Goal: Information Seeking & Learning: Learn about a topic

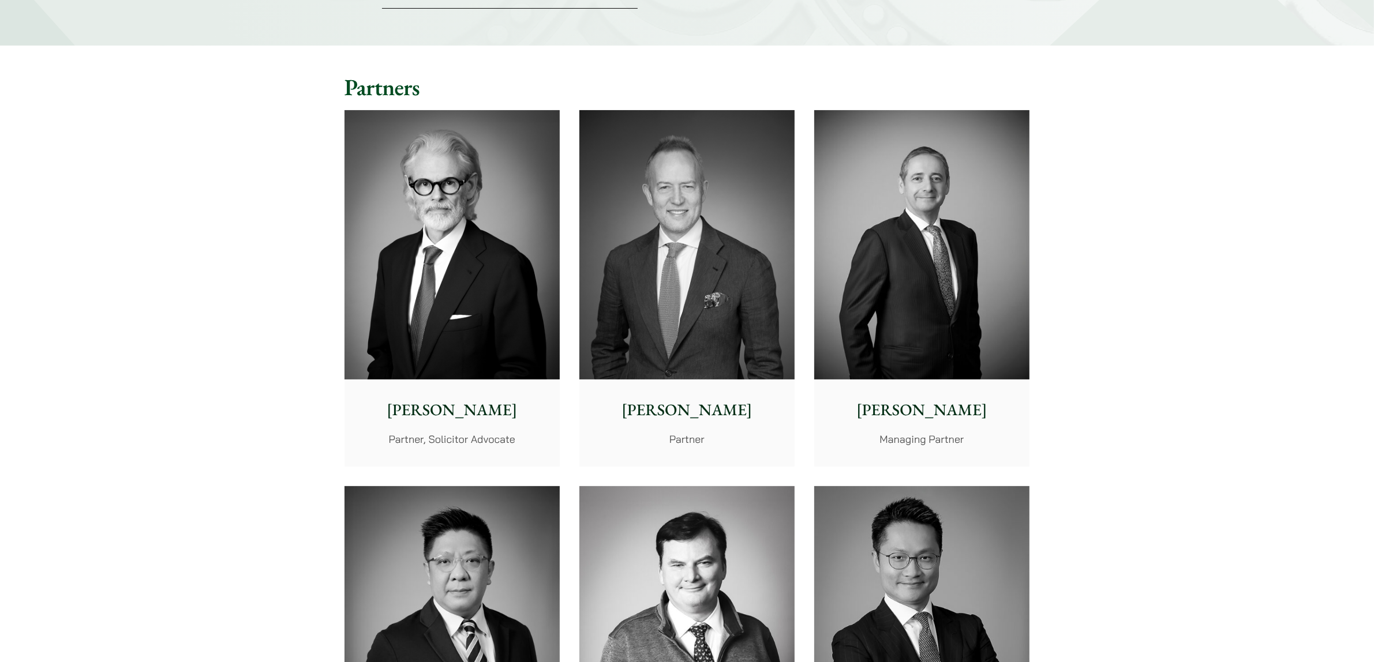
scroll to position [216, 0]
click at [711, 273] on img at bounding box center [686, 244] width 215 height 269
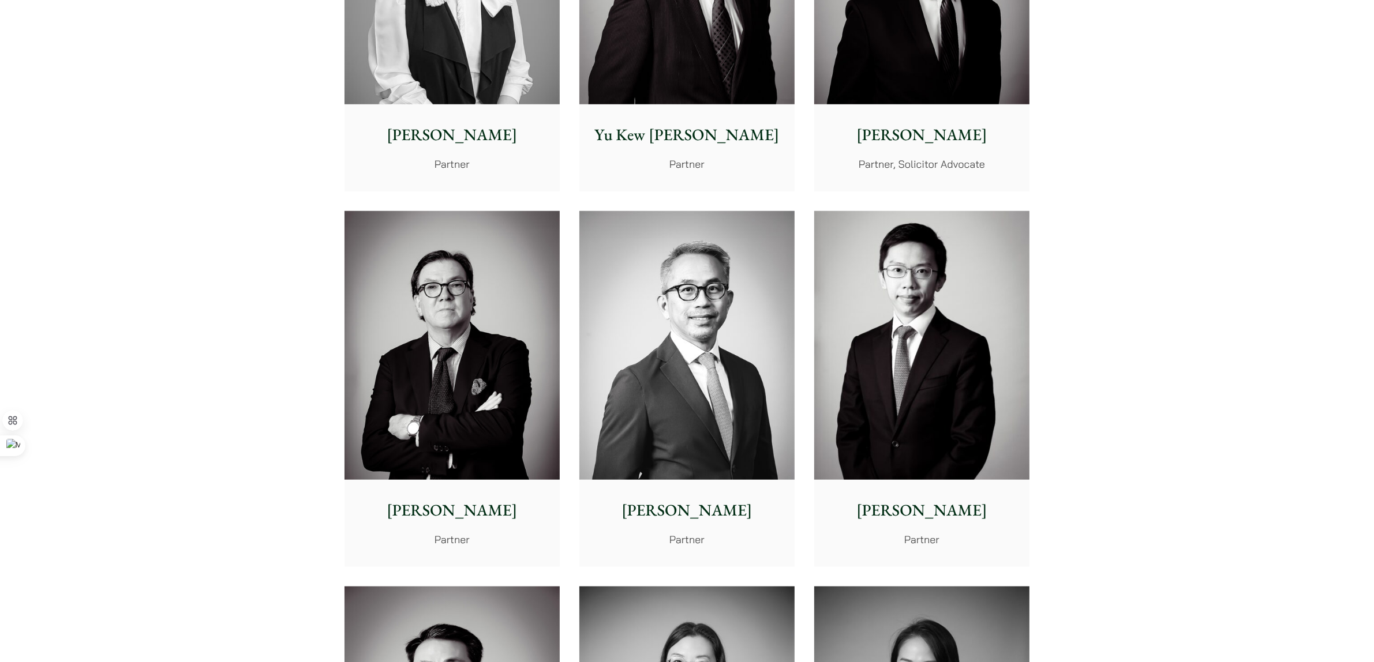
scroll to position [1298, 0]
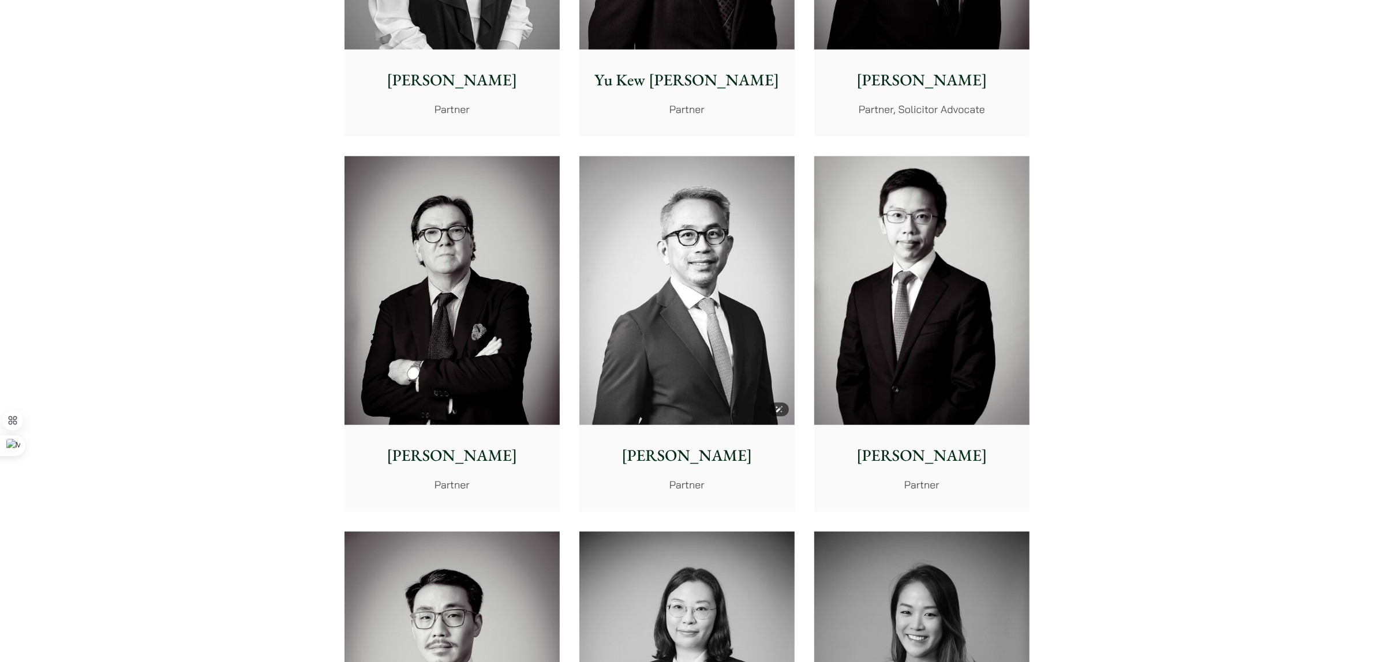
click at [684, 286] on img at bounding box center [686, 290] width 215 height 269
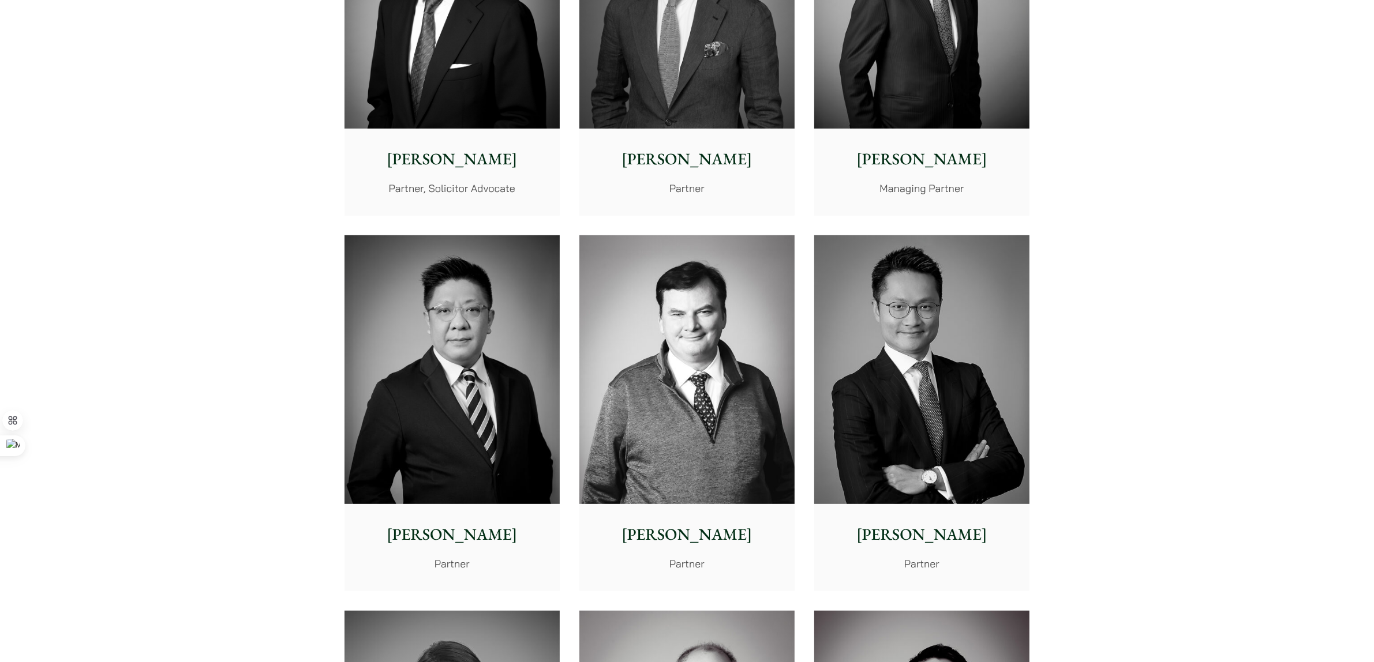
scroll to position [433, 0]
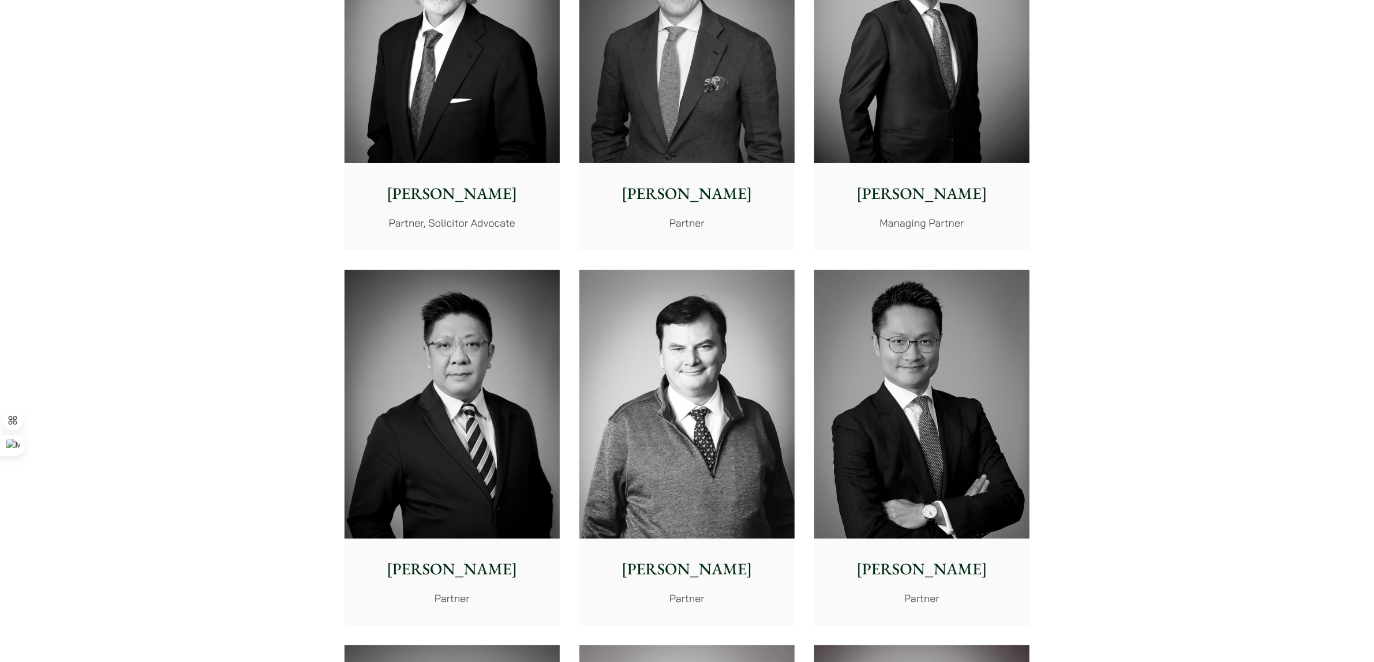
click at [706, 110] on img at bounding box center [686, 28] width 215 height 269
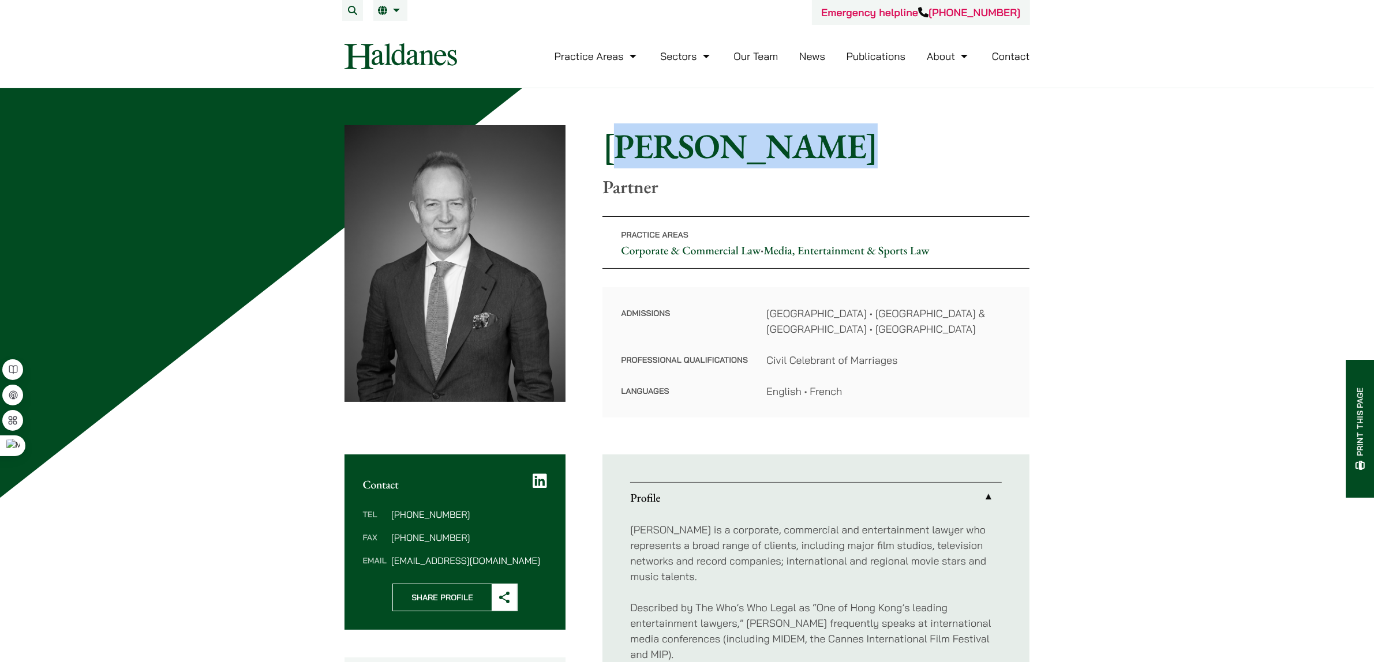
drag, startPoint x: 609, startPoint y: 134, endPoint x: 838, endPoint y: 151, distance: 229.1
click at [838, 151] on h1 "[PERSON_NAME]" at bounding box center [815, 146] width 427 height 42
drag, startPoint x: 827, startPoint y: 151, endPoint x: 566, endPoint y: 148, distance: 260.8
click at [566, 148] on div "Home » Lawyers » [PERSON_NAME] [PERSON_NAME] Partner Practice Areas Corporate &…" at bounding box center [686, 271] width 685 height 292
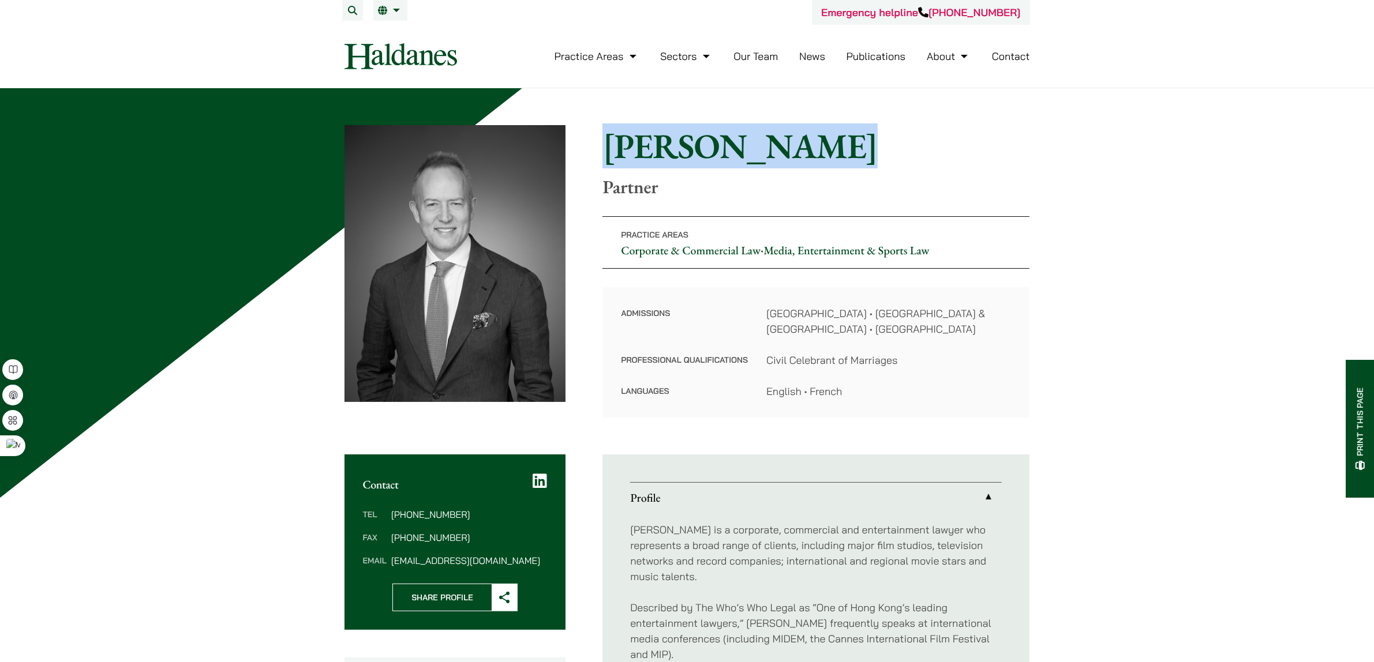
click at [595, 144] on div "Home » Lawyers » [PERSON_NAME] [PERSON_NAME] Partner Practice Areas Corporate &…" at bounding box center [686, 271] width 685 height 292
drag, startPoint x: 627, startPoint y: 145, endPoint x: 860, endPoint y: 147, distance: 233.1
click at [860, 147] on h1 "[PERSON_NAME]" at bounding box center [815, 146] width 427 height 42
click at [587, 159] on div "Home » Lawyers » [PERSON_NAME] [PERSON_NAME] Partner Practice Areas Corporate &…" at bounding box center [686, 271] width 685 height 292
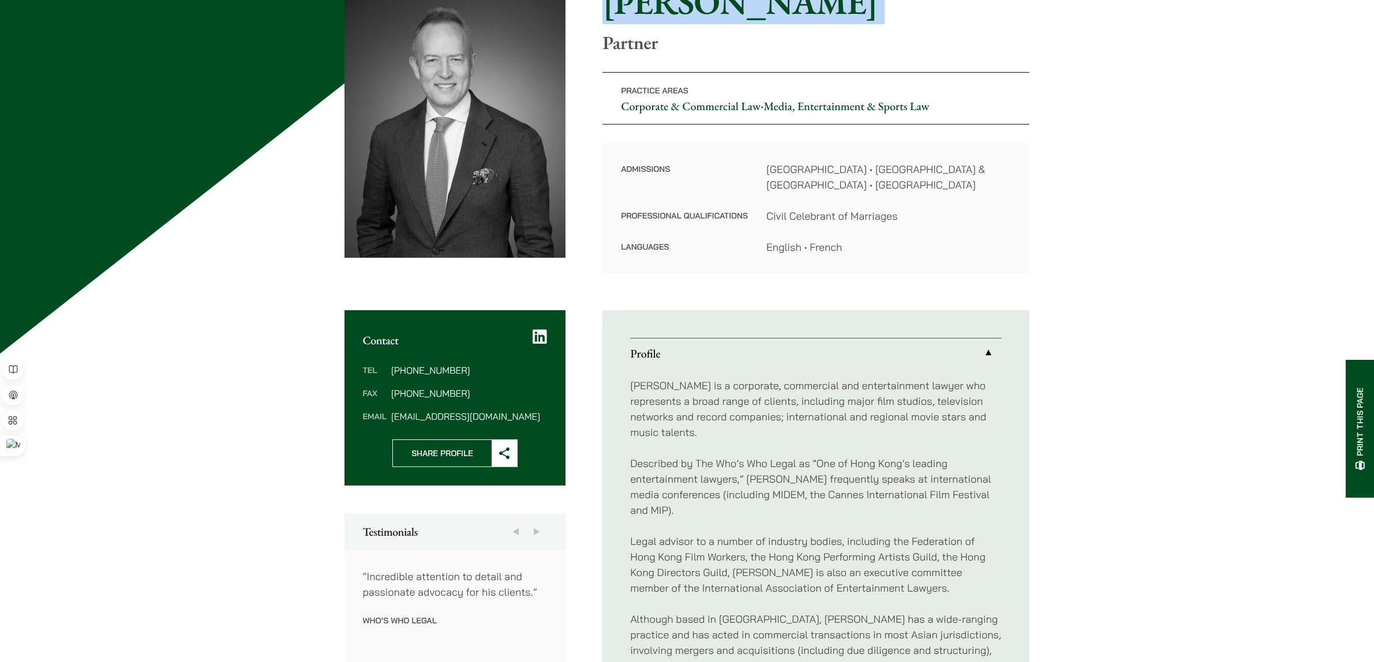
scroll to position [335, 0]
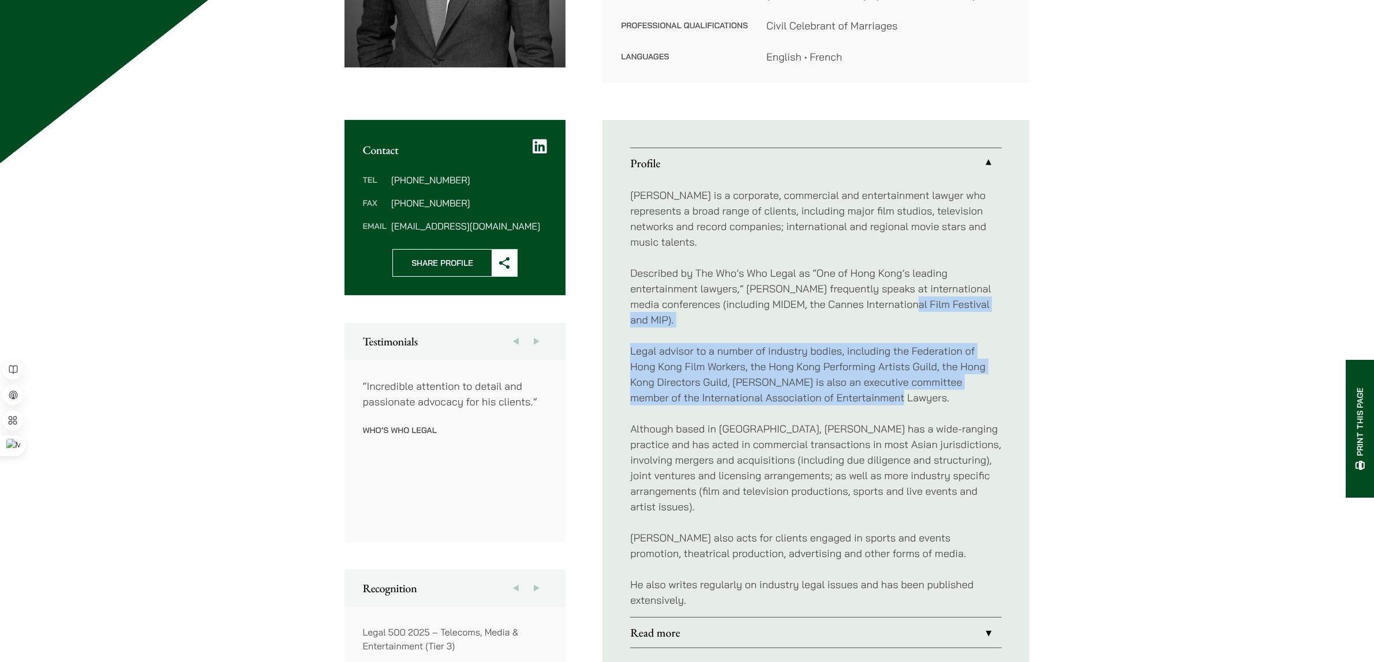
drag, startPoint x: 929, startPoint y: 380, endPoint x: 925, endPoint y: 287, distance: 92.4
click at [925, 287] on div "John is a corporate, commercial and entertainment lawyer who represents a broad…" at bounding box center [816, 397] width 372 height 439
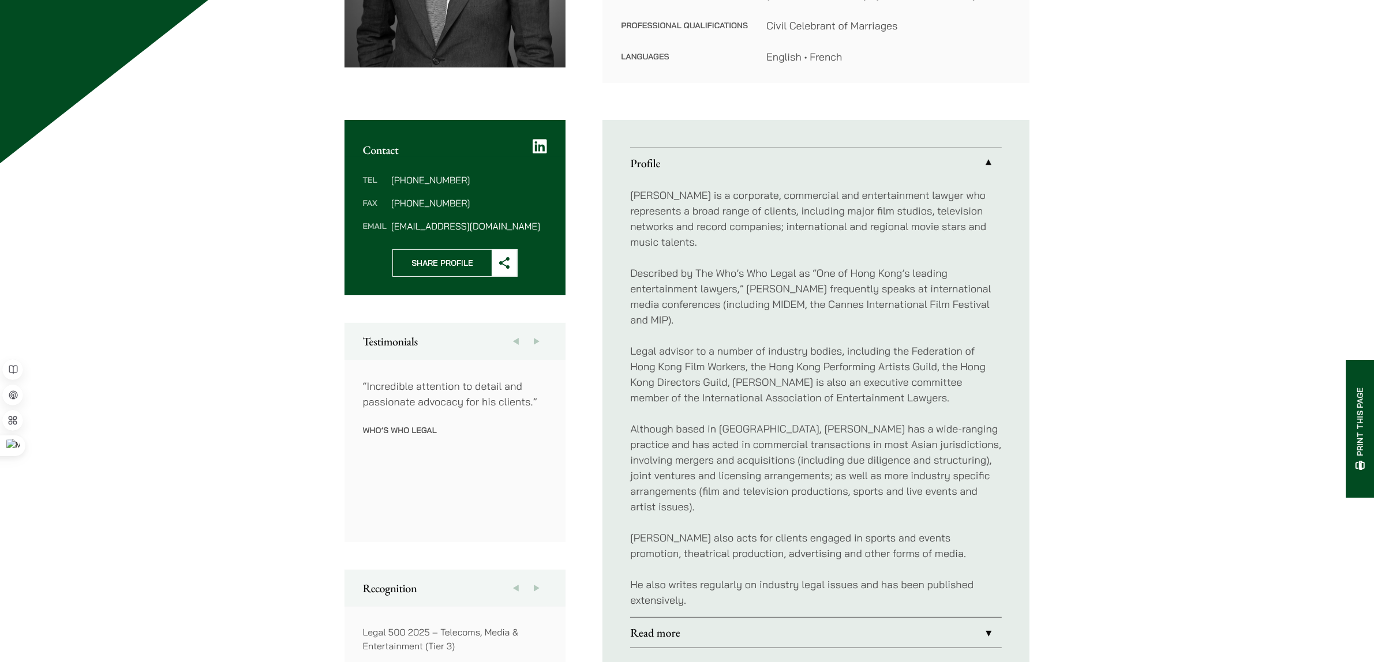
click at [838, 292] on p "Described by The Who’s Who Legal as “One of Hong Kong’s leading entertainment l…" at bounding box center [816, 296] width 372 height 62
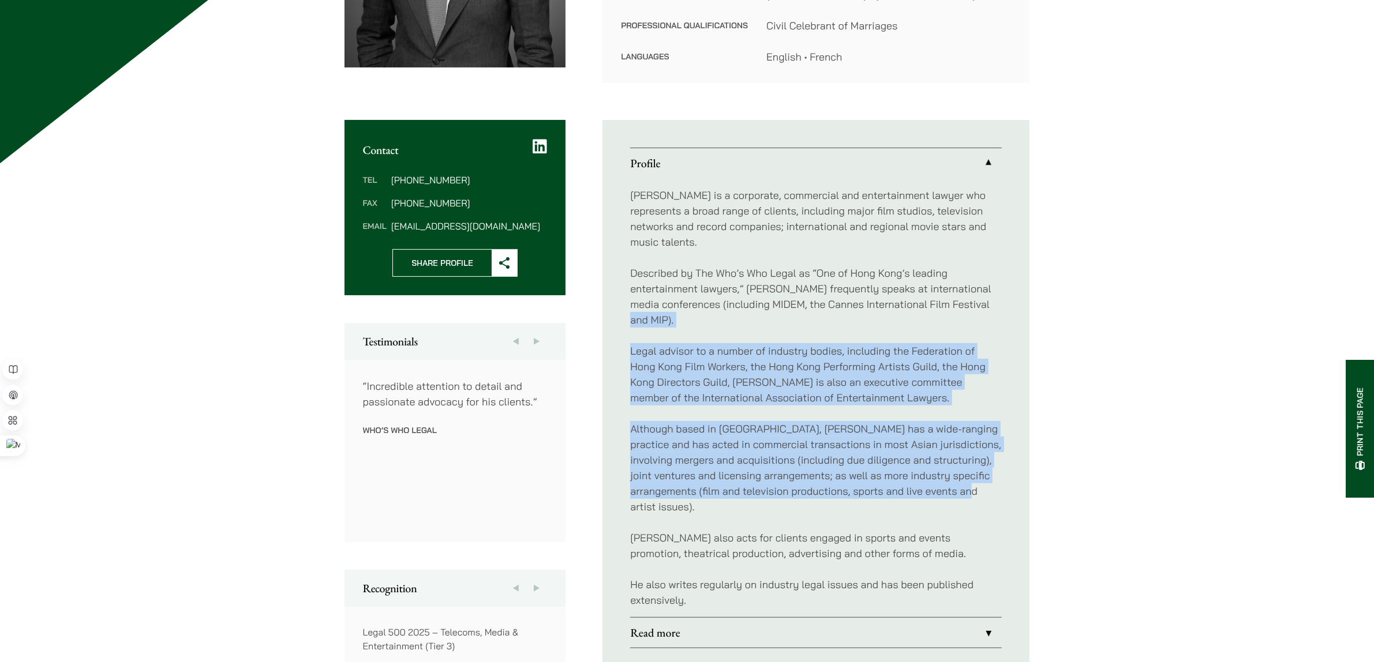
drag, startPoint x: 806, startPoint y: 309, endPoint x: 860, endPoint y: 507, distance: 205.0
click at [916, 489] on div "John is a corporate, commercial and entertainment lawyer who represents a broad…" at bounding box center [816, 397] width 372 height 439
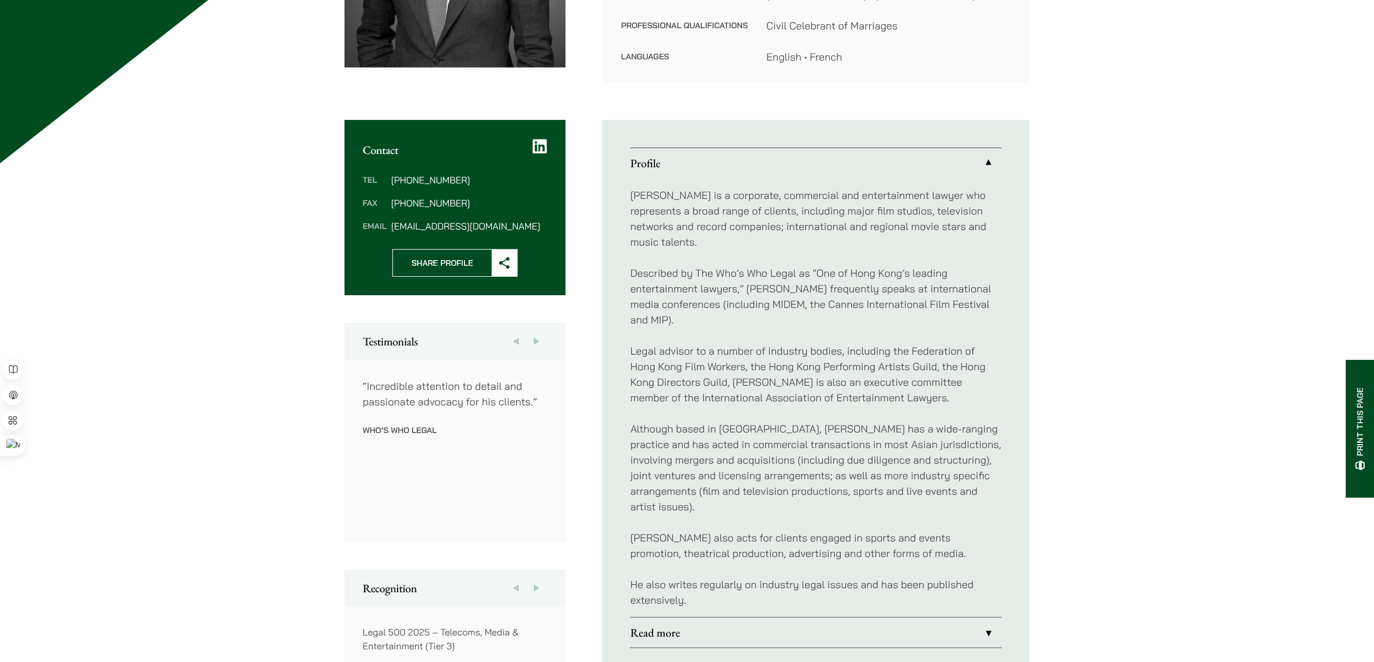
click at [857, 507] on div "John is a corporate, commercial and entertainment lawyer who represents a broad…" at bounding box center [816, 397] width 372 height 439
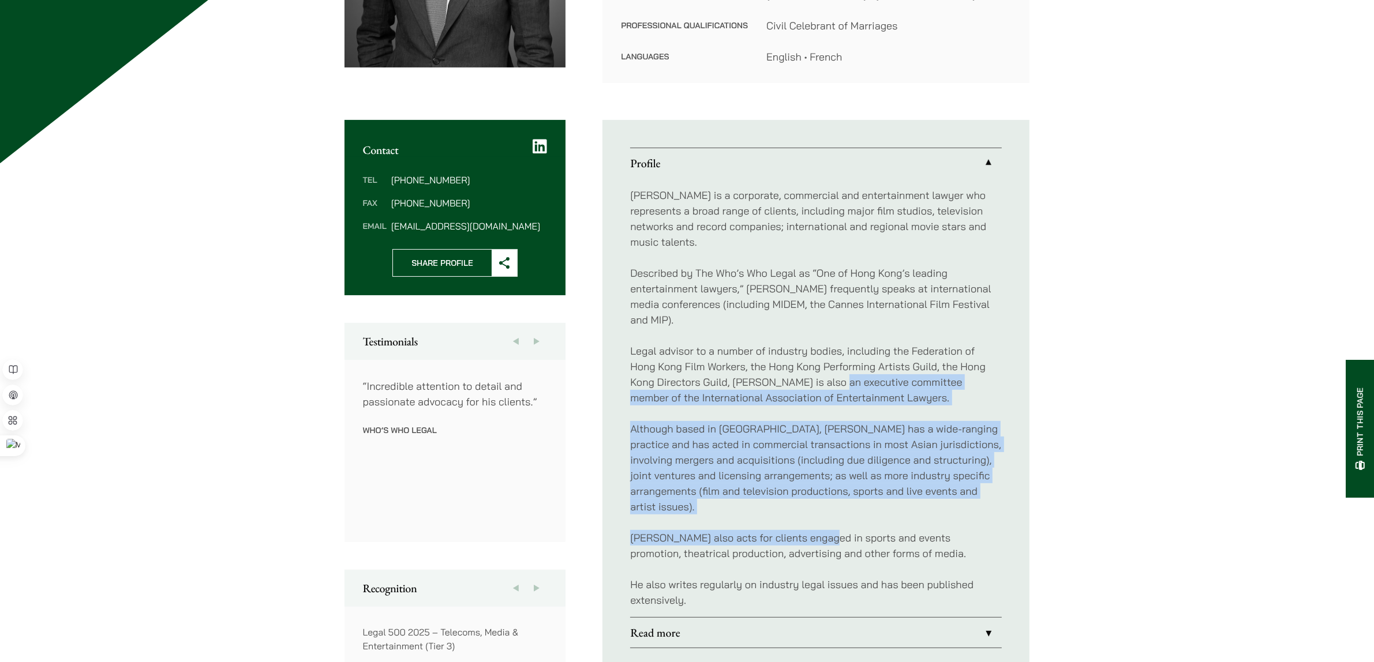
drag, startPoint x: 823, startPoint y: 500, endPoint x: 837, endPoint y: 370, distance: 130.5
click at [837, 370] on div "John is a corporate, commercial and entertainment lawyer who represents a broad…" at bounding box center [816, 397] width 372 height 439
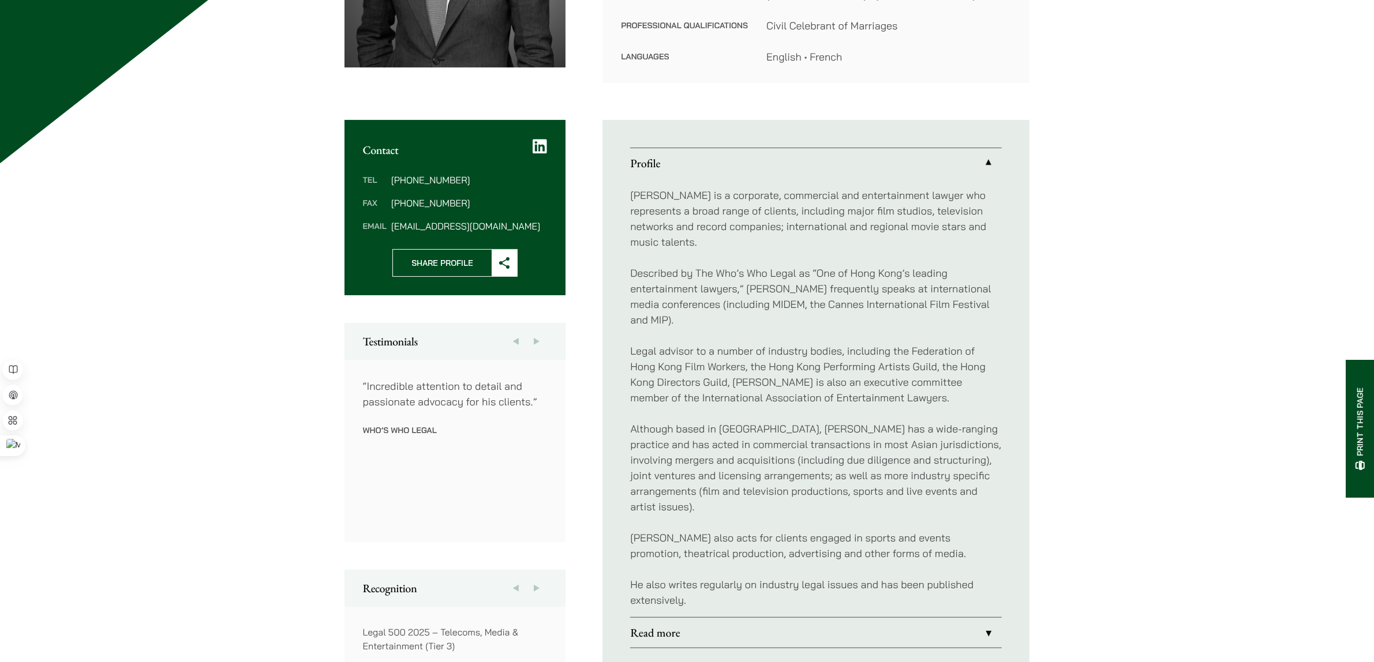
click at [756, 370] on p "Legal advisor to a number of industry bodies, including the Federation of Hong …" at bounding box center [816, 374] width 372 height 62
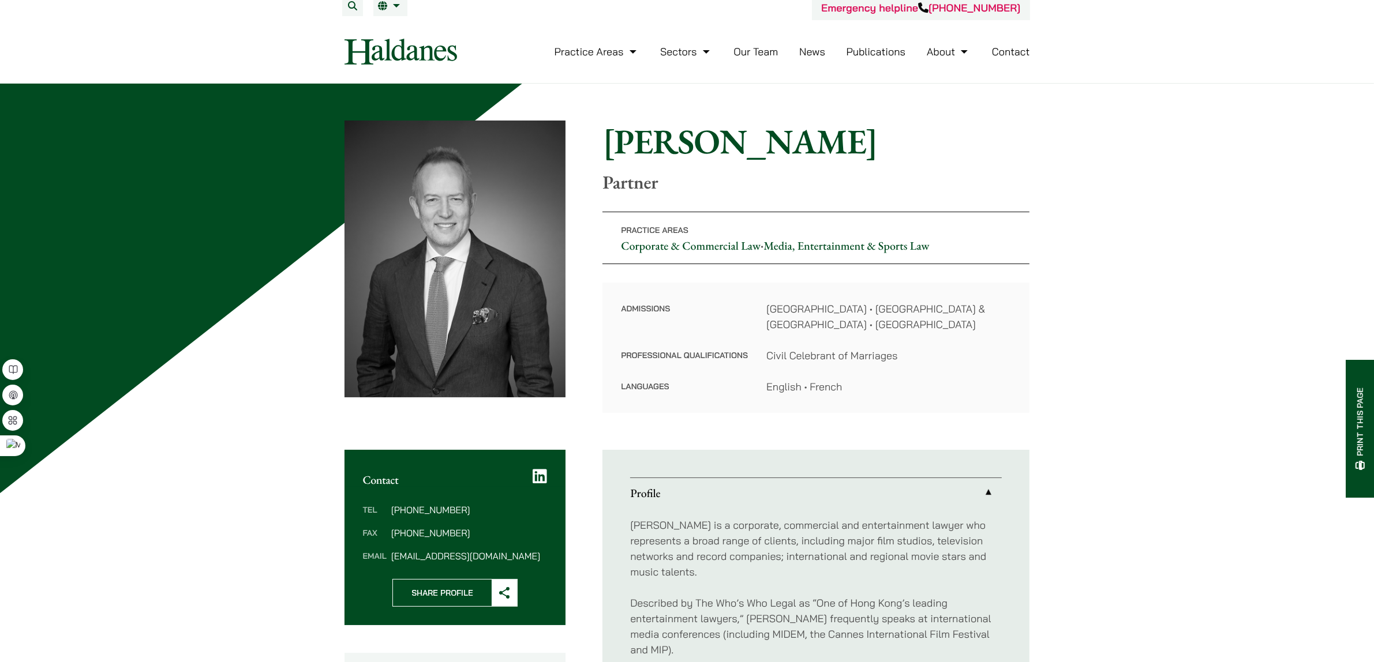
scroll to position [0, 0]
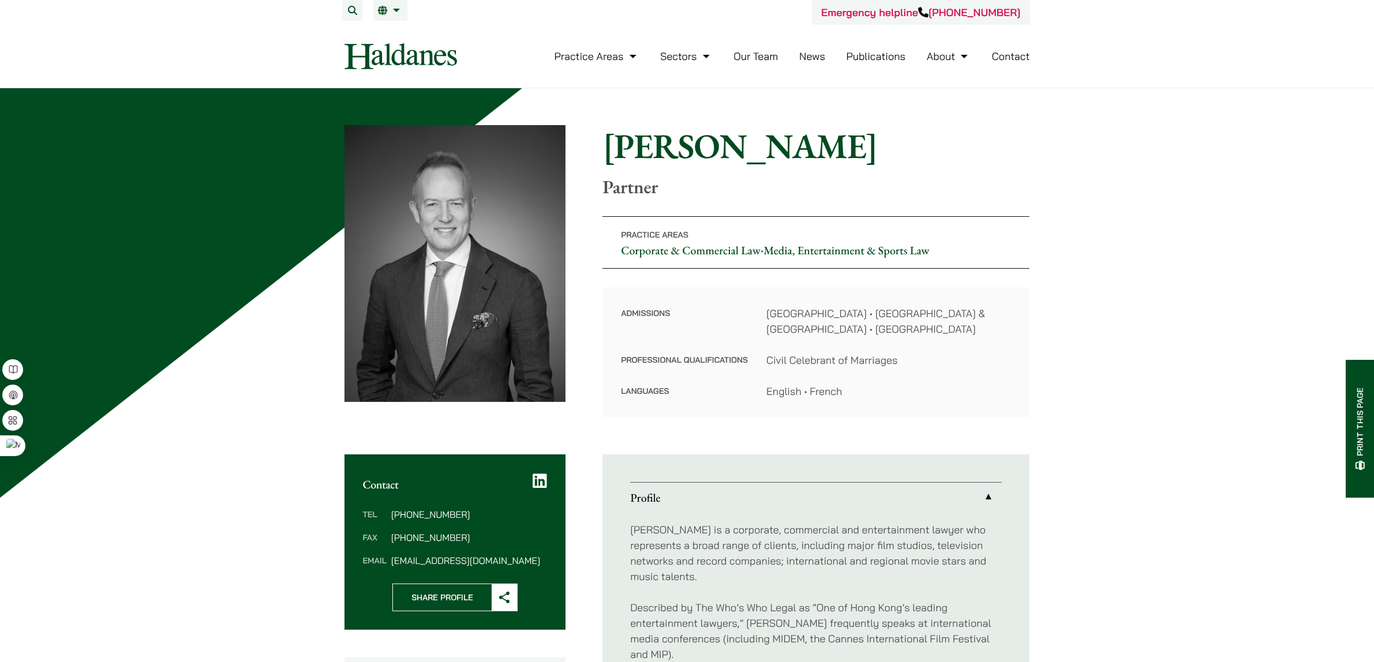
drag, startPoint x: 909, startPoint y: 256, endPoint x: 904, endPoint y: 234, distance: 22.4
click at [904, 234] on div "Home » Lawyers » [PERSON_NAME] [PERSON_NAME] Partner Practice Areas Corporate &…" at bounding box center [686, 271] width 685 height 292
drag, startPoint x: 884, startPoint y: 194, endPoint x: 1033, endPoint y: 410, distance: 261.8
click at [1027, 404] on div "Home » Lawyers » [PERSON_NAME] [PERSON_NAME] Partner Practice Areas Corporate &…" at bounding box center [686, 271] width 685 height 292
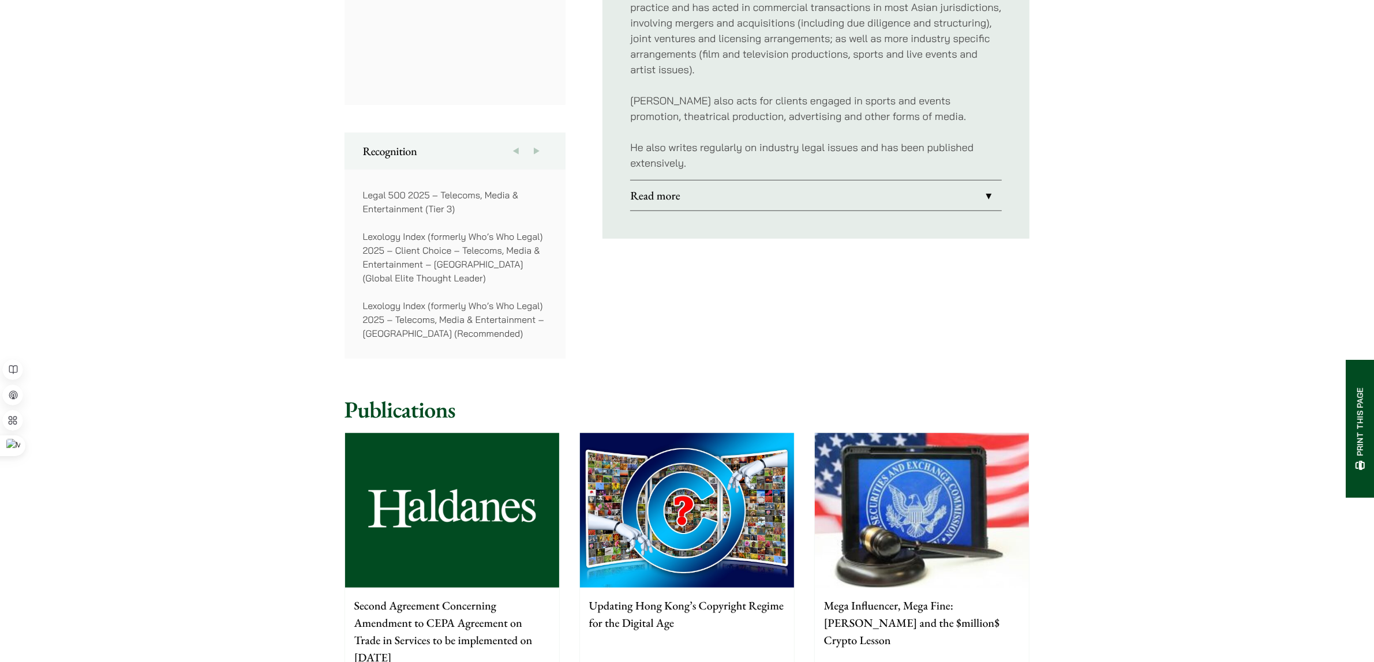
scroll to position [865, 0]
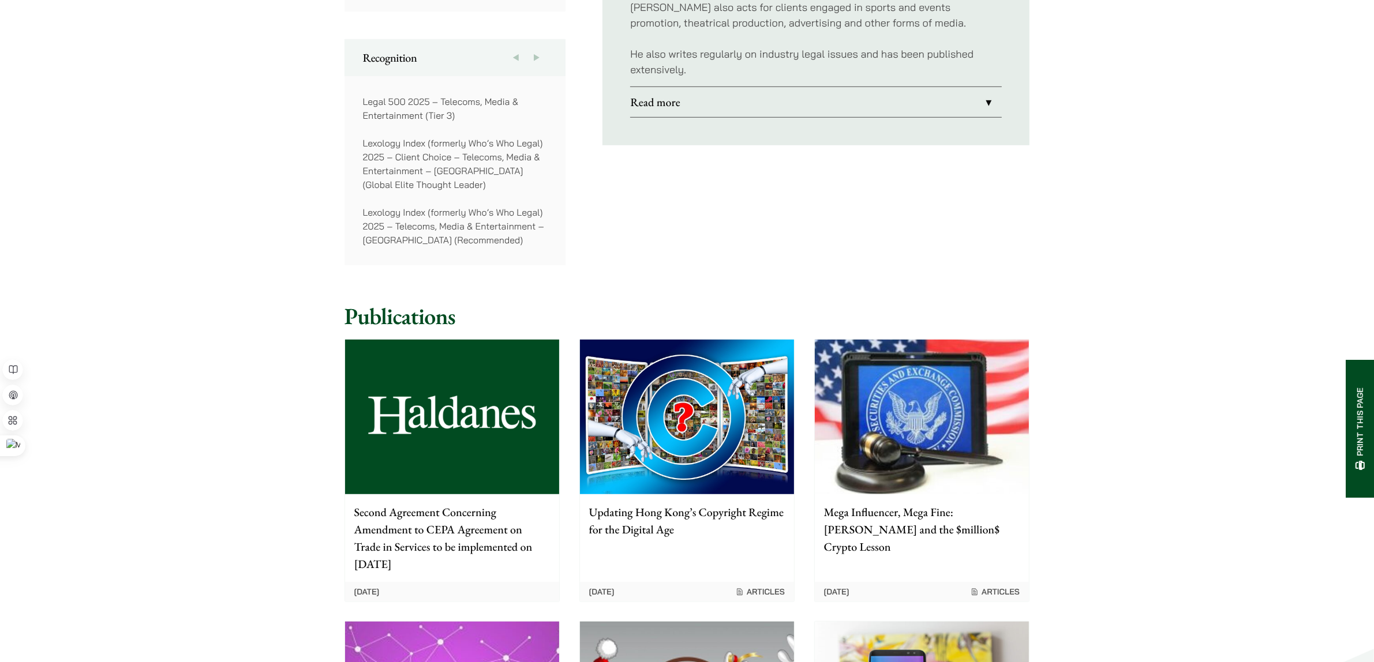
click at [812, 87] on link "Read more" at bounding box center [816, 102] width 372 height 30
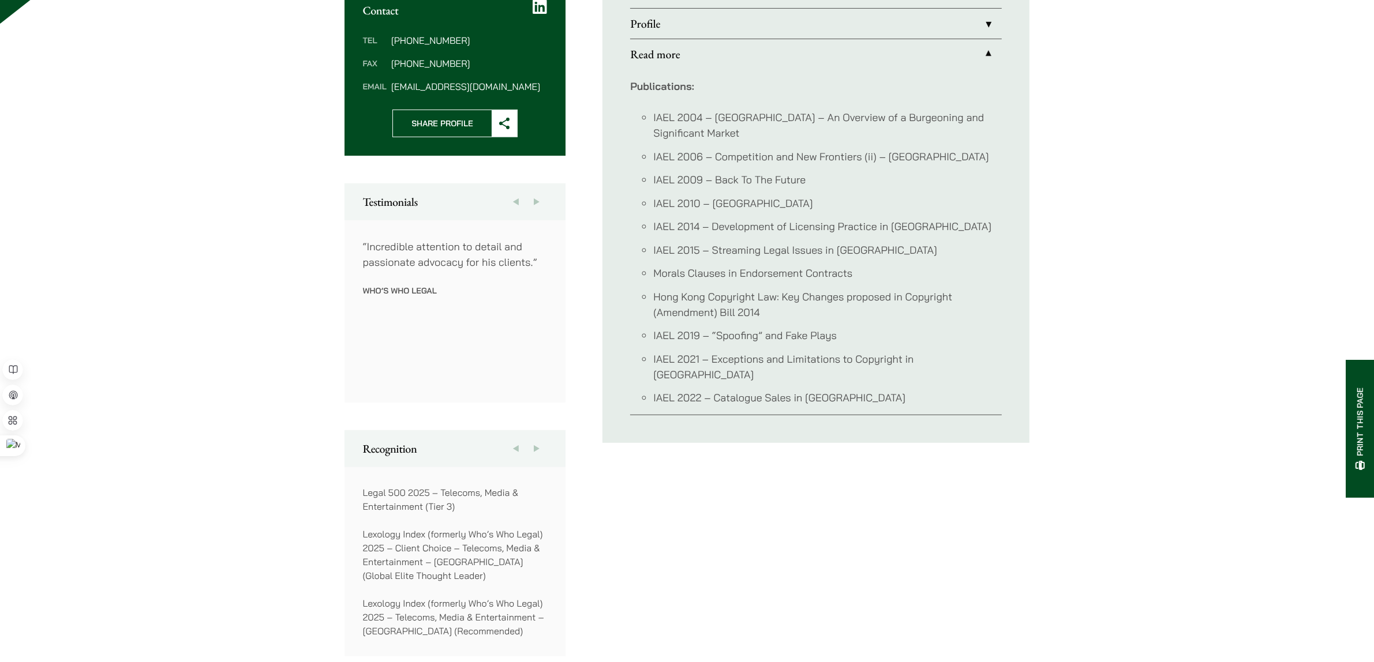
scroll to position [361, 0]
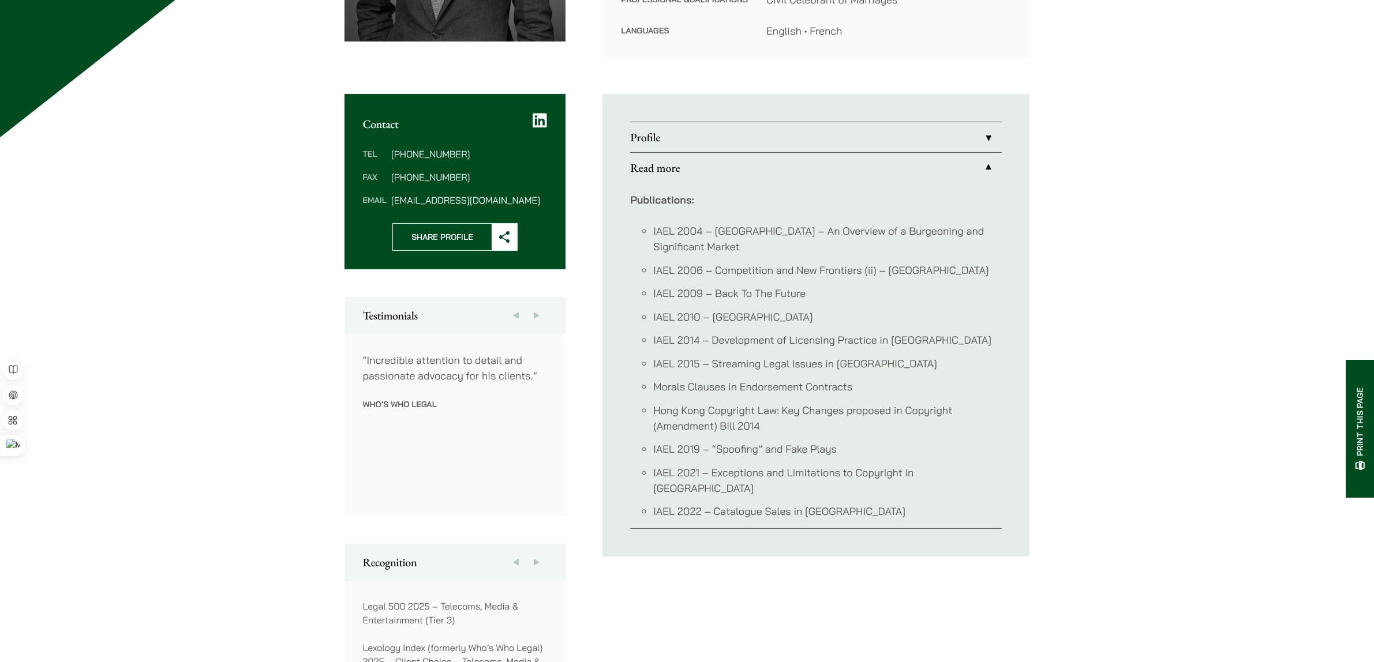
click at [655, 136] on link "Profile" at bounding box center [816, 137] width 372 height 30
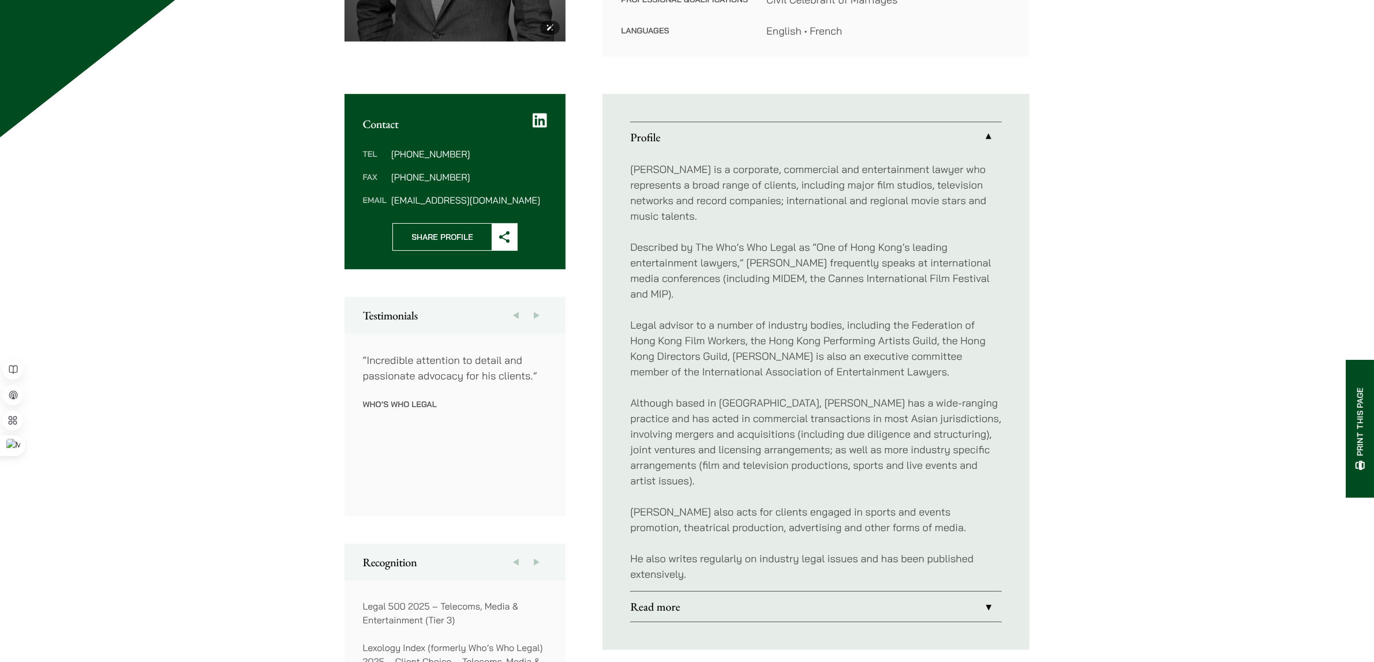
click at [933, 289] on div "John is a corporate, commercial and entertainment lawyer who represents a broad…" at bounding box center [816, 371] width 372 height 439
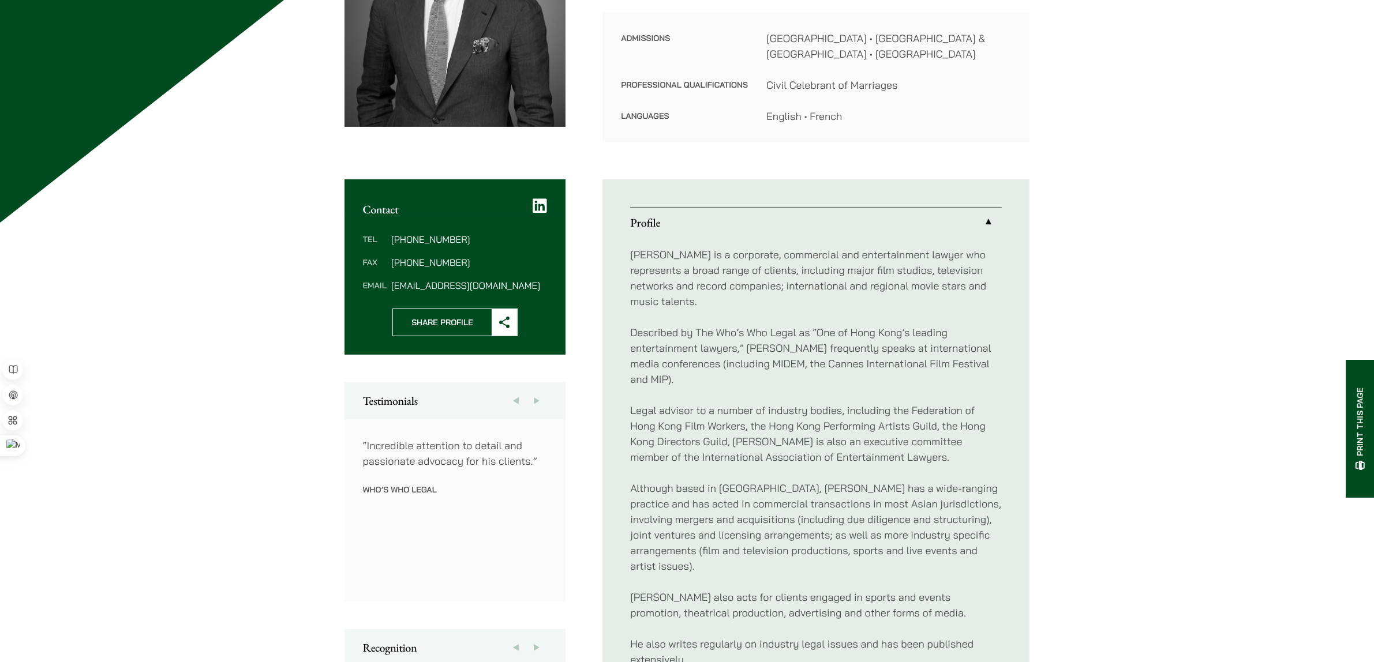
scroll to position [144, 0]
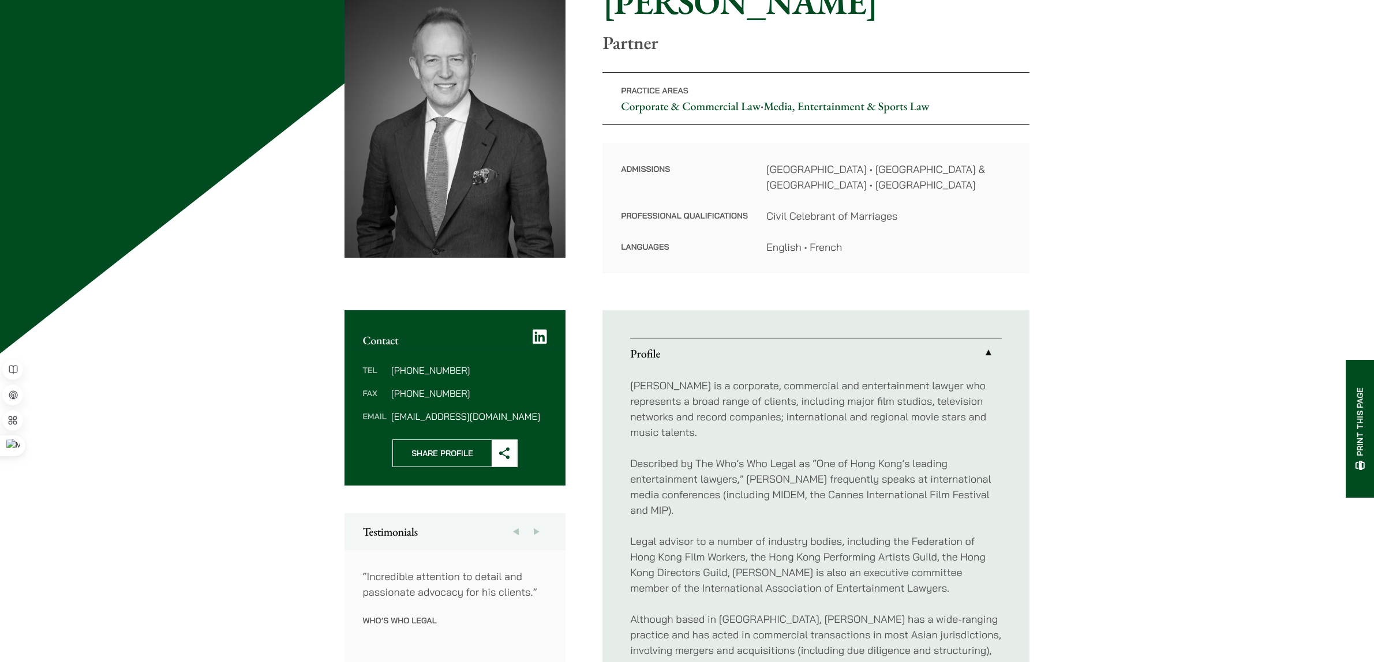
drag, startPoint x: 696, startPoint y: 191, endPoint x: 606, endPoint y: 16, distance: 196.6
click at [606, 16] on div "Home » Lawyers » [PERSON_NAME] [PERSON_NAME] Partner Practice Areas Corporate &…" at bounding box center [686, 127] width 685 height 292
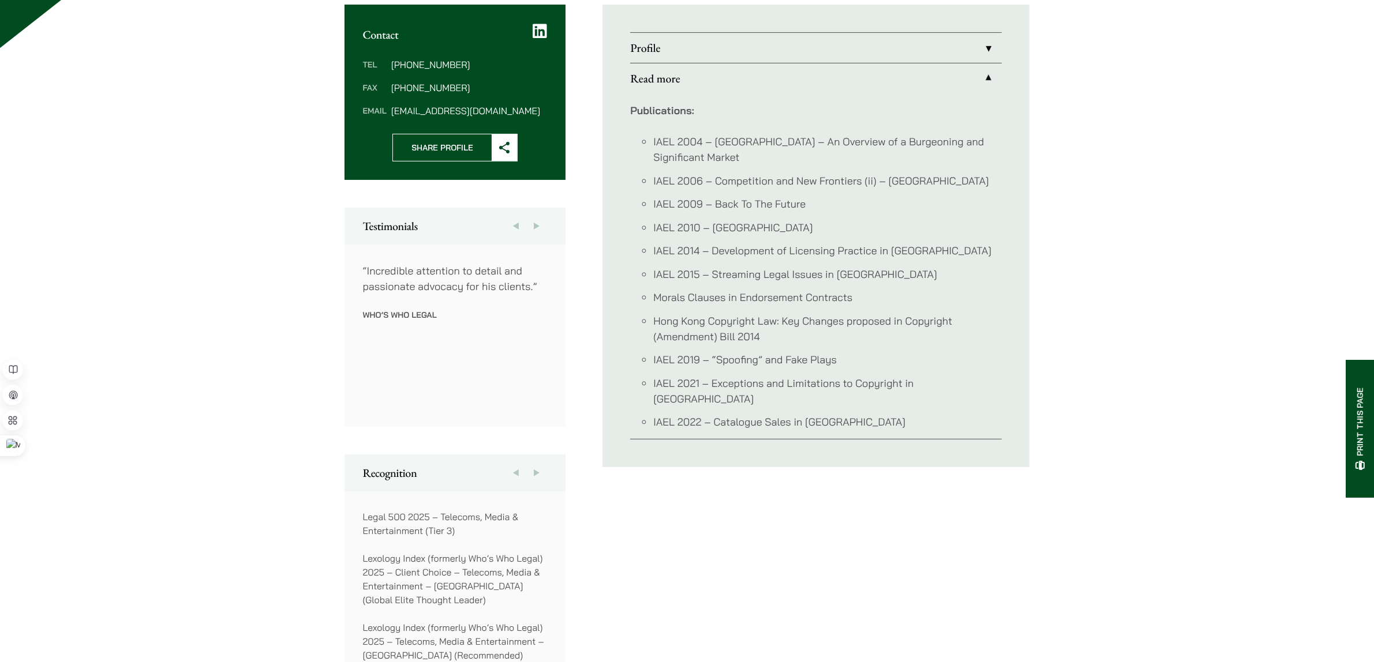
scroll to position [455, 0]
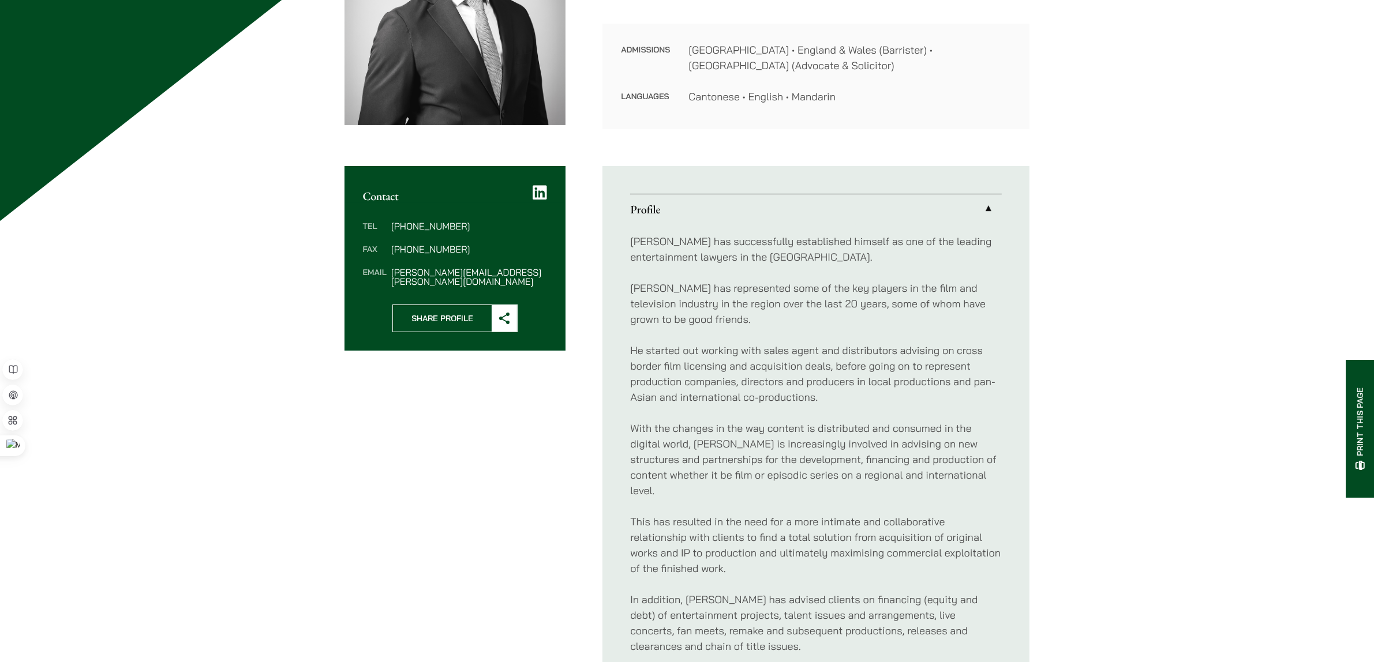
scroll to position [361, 0]
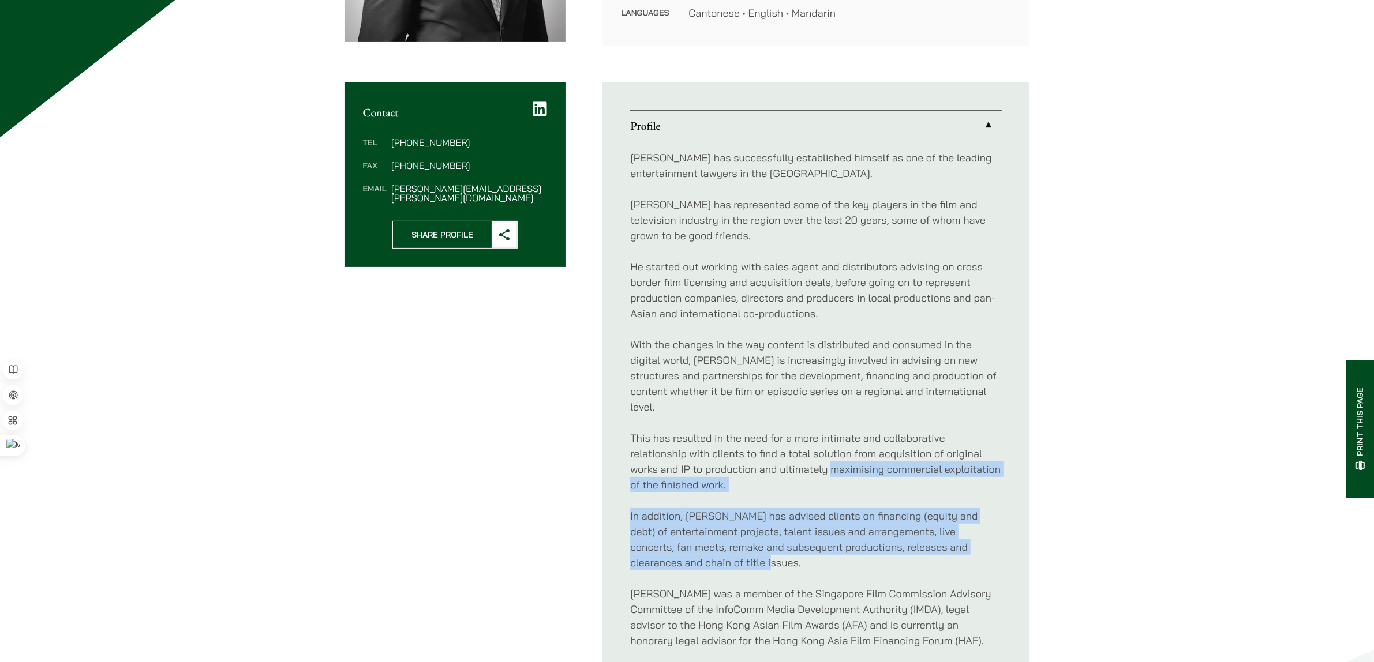
drag, startPoint x: 830, startPoint y: 459, endPoint x: 847, endPoint y: 551, distance: 93.3
click at [847, 551] on div "Michael has successfully established himself as one of the leading entertainmen…" at bounding box center [816, 430] width 372 height 579
click at [808, 553] on p "In addition, Michael has advised clients on financing (equity and debt) of ente…" at bounding box center [816, 539] width 372 height 62
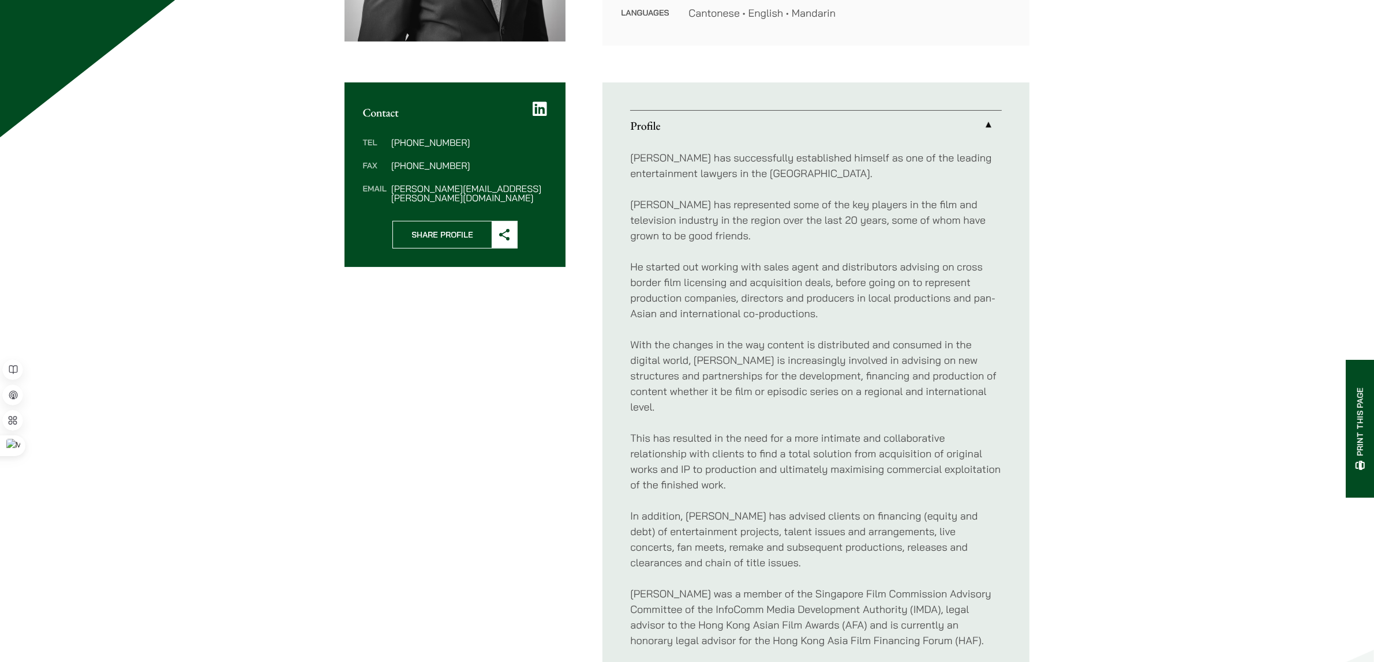
scroll to position [433, 0]
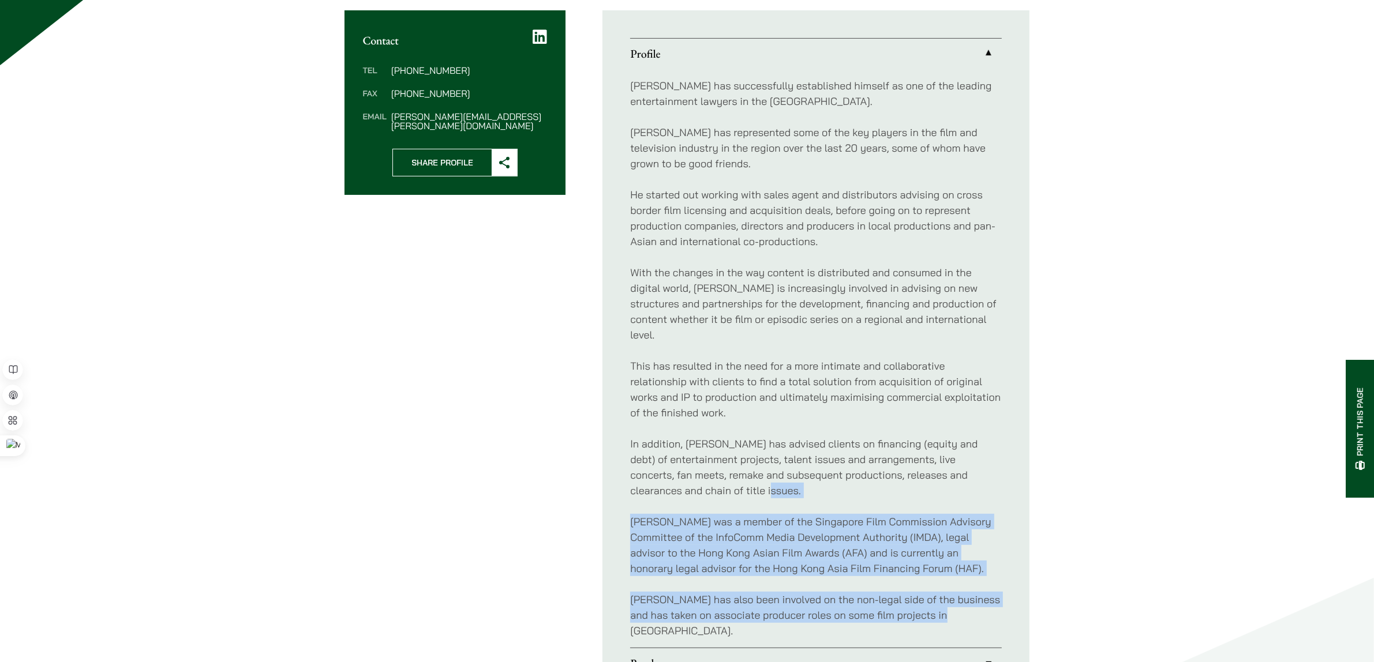
drag, startPoint x: 970, startPoint y: 606, endPoint x: 931, endPoint y: 481, distance: 131.7
click at [931, 481] on div "Michael has successfully established himself as one of the leading entertainmen…" at bounding box center [816, 358] width 372 height 579
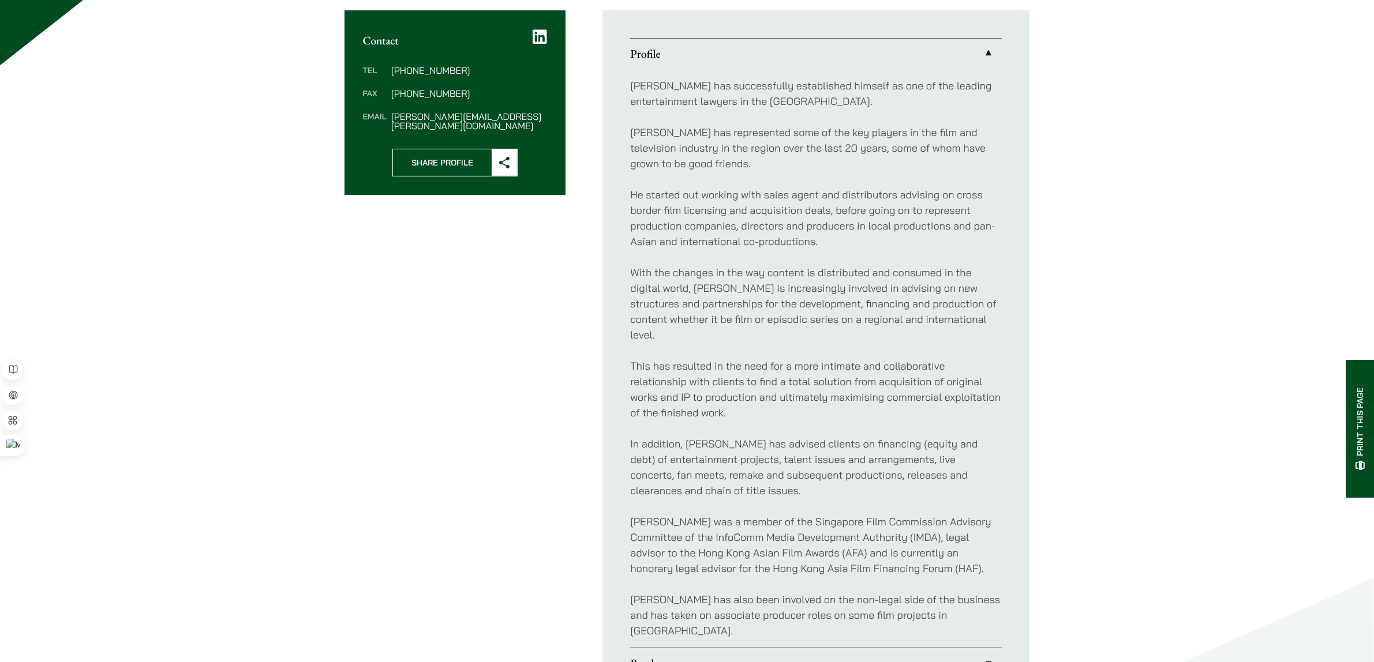
click at [823, 466] on p "In addition, Michael has advised clients on financing (equity and debt) of ente…" at bounding box center [816, 467] width 372 height 62
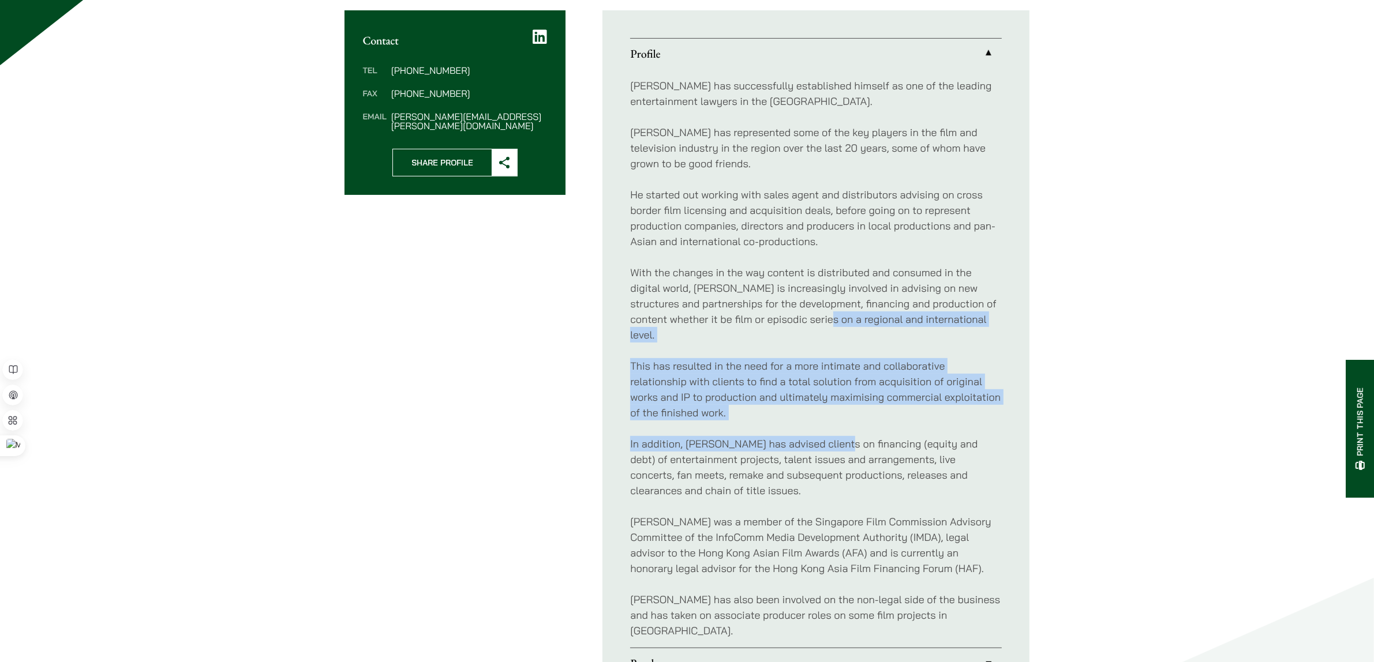
drag, startPoint x: 837, startPoint y: 417, endPoint x: 821, endPoint y: 327, distance: 90.8
click at [821, 327] on div "Michael has successfully established himself as one of the leading entertainmen…" at bounding box center [816, 358] width 372 height 579
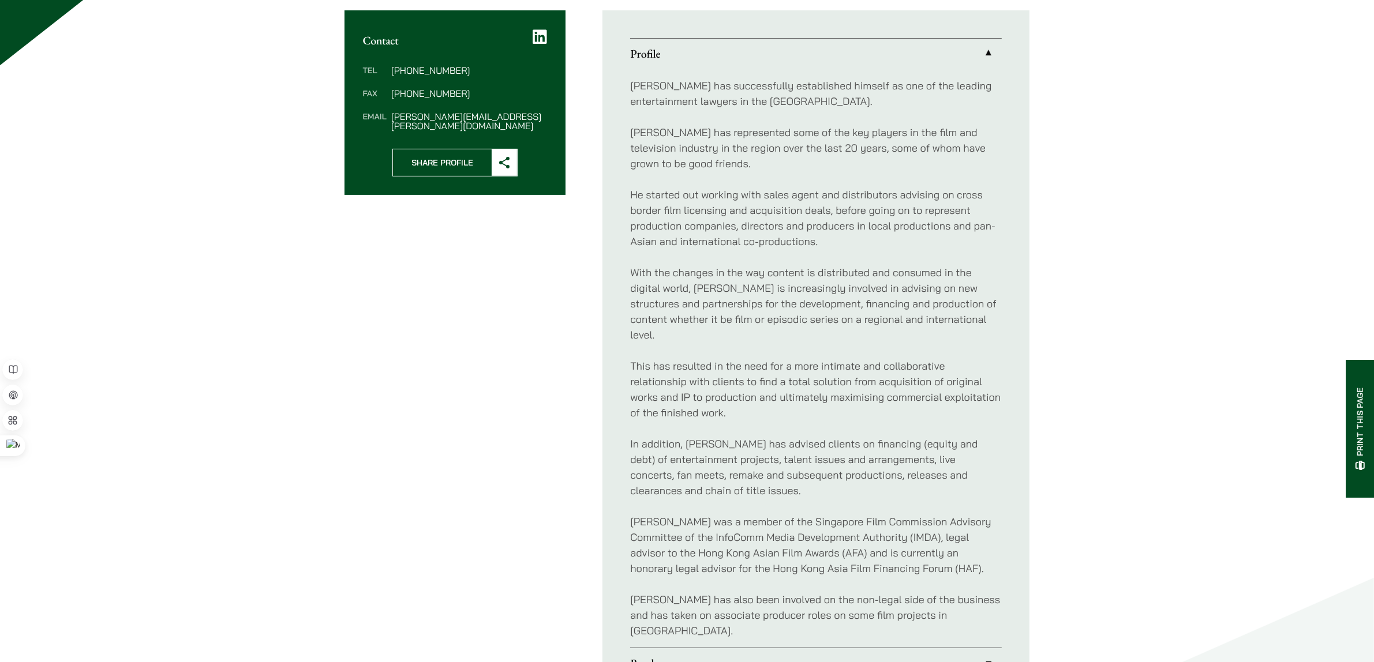
click at [762, 243] on p "He started out working with sales agent and distributors advising on cross bord…" at bounding box center [816, 218] width 372 height 62
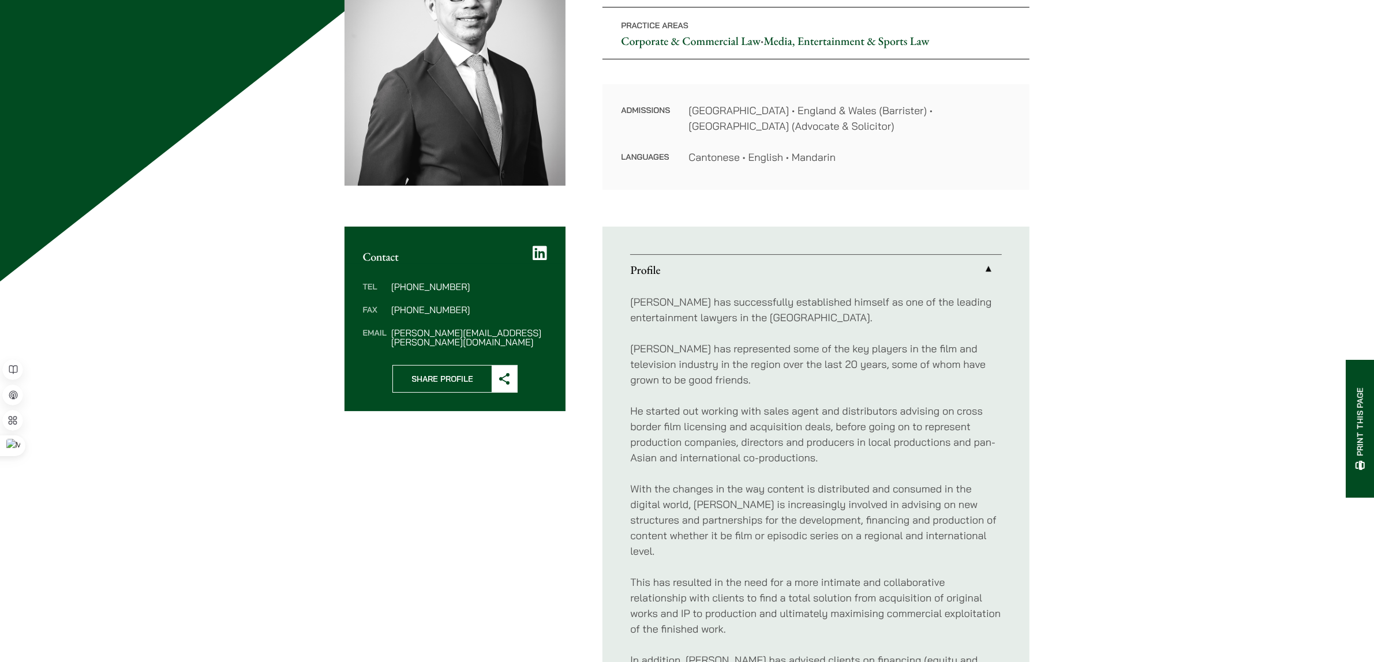
click at [814, 459] on p "He started out working with sales agent and distributors advising on cross bord…" at bounding box center [816, 434] width 372 height 62
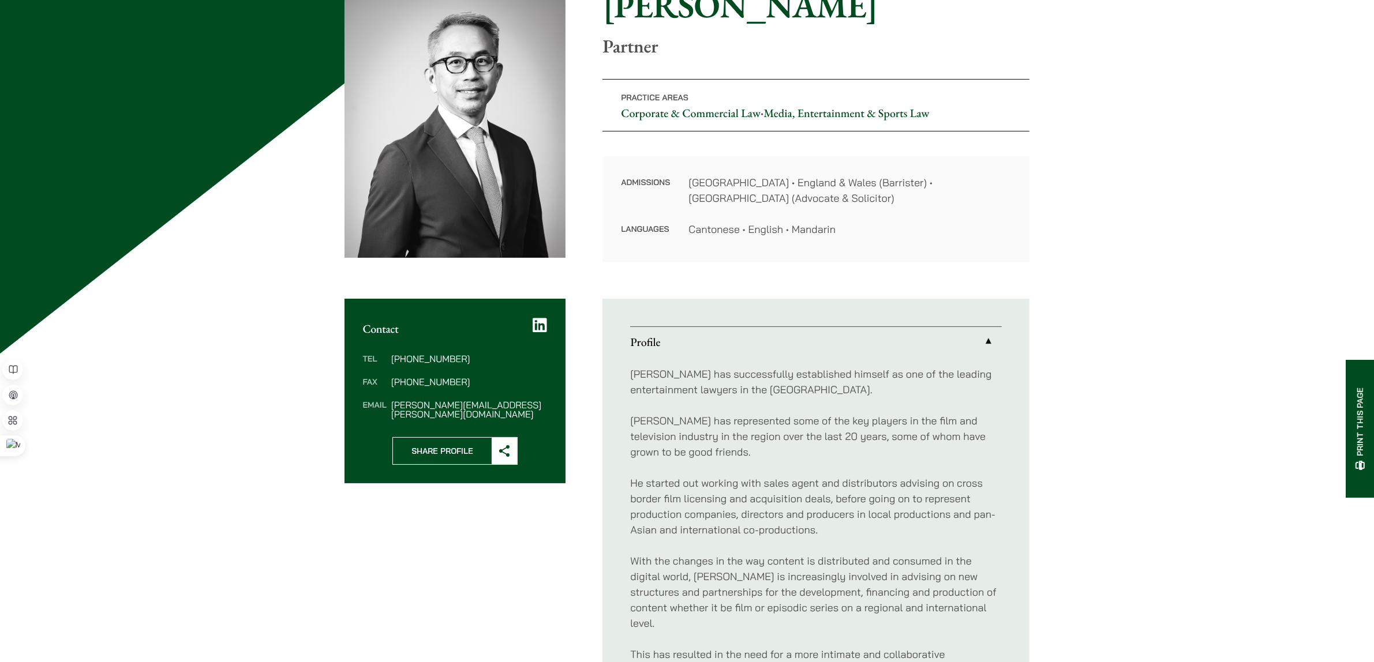
click at [1195, 238] on div "Home » Lawyers » Michael Leow Michael Leow Partner Practice Areas Corporate & C…" at bounding box center [687, 647] width 1374 height 1407
click at [871, 260] on div "Admissions Hong Kong • England & Wales (Barrister) • Singapore (Advocate & Soli…" at bounding box center [815, 209] width 427 height 106
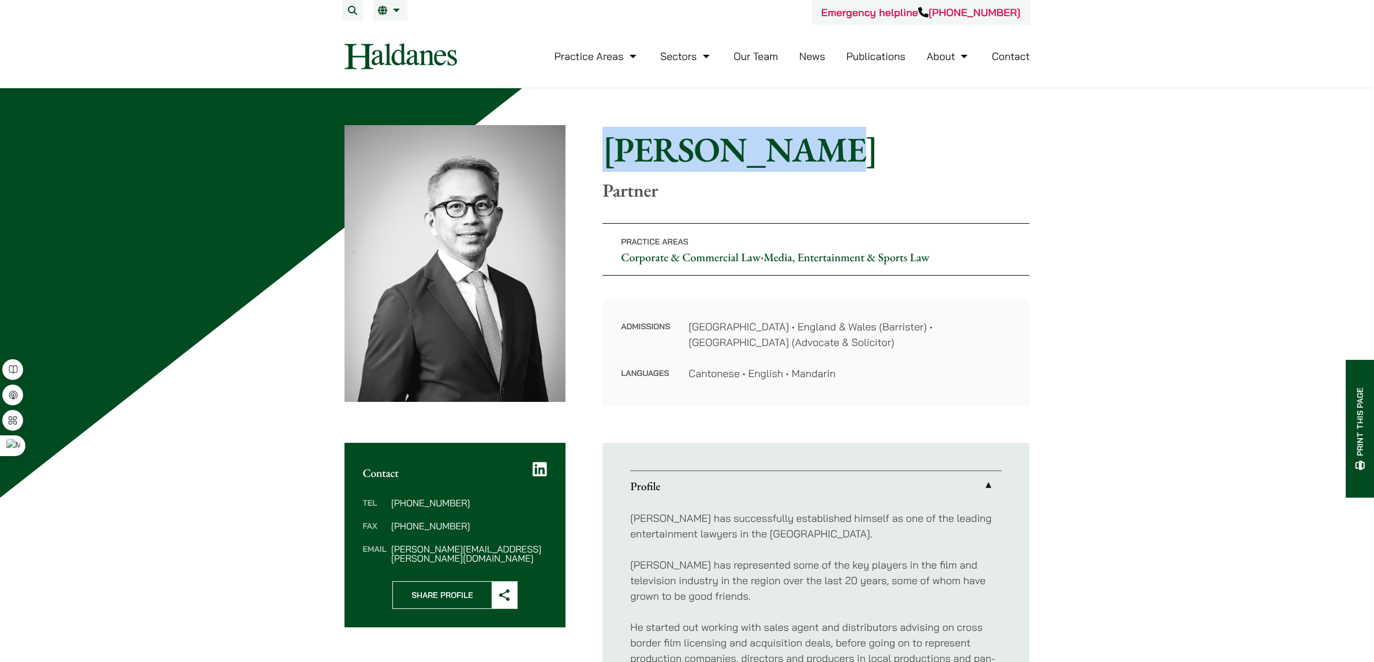
drag, startPoint x: 632, startPoint y: 153, endPoint x: 801, endPoint y: 153, distance: 168.5
click at [801, 153] on h1 "Michael Leow" at bounding box center [815, 150] width 427 height 42
click at [814, 159] on h1 "Michael Leow" at bounding box center [815, 150] width 427 height 42
drag, startPoint x: 794, startPoint y: 155, endPoint x: 601, endPoint y: 149, distance: 193.9
click at [601, 149] on div "Home » Lawyers » Michael Leow Michael Leow Partner Practice Areas Corporate & C…" at bounding box center [686, 265] width 685 height 281
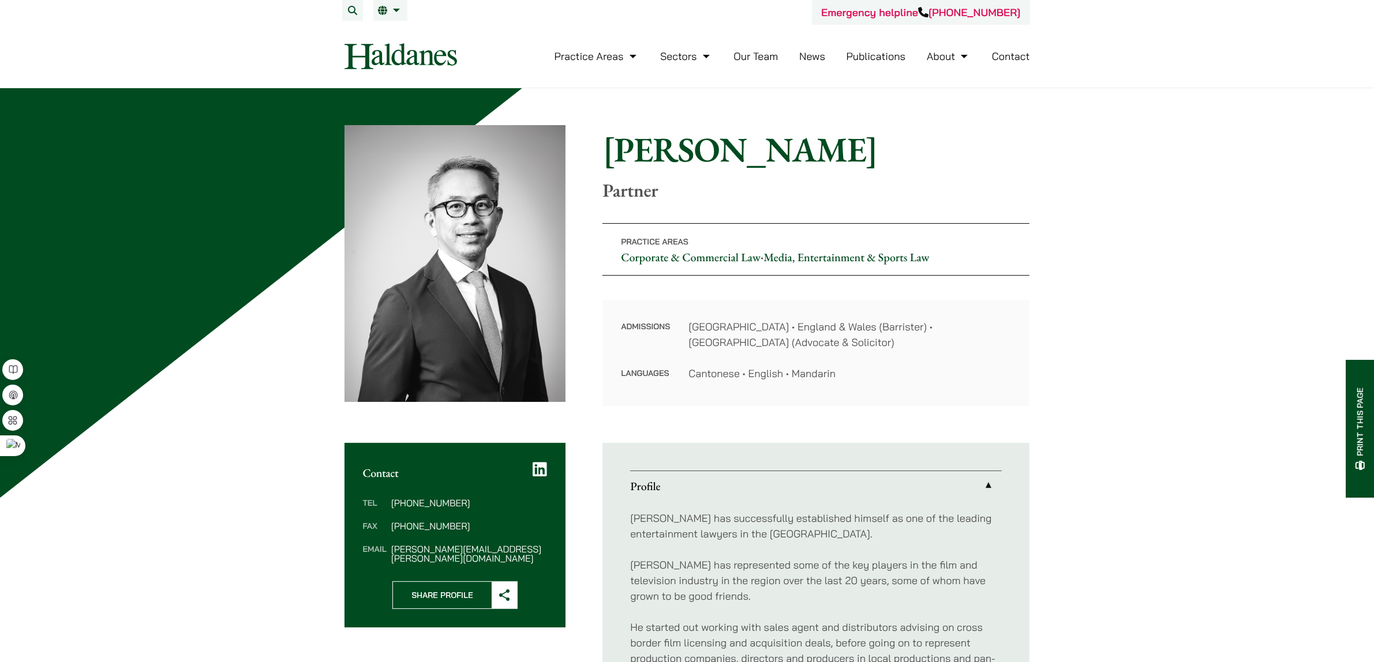
click at [933, 183] on p "Partner" at bounding box center [815, 190] width 427 height 22
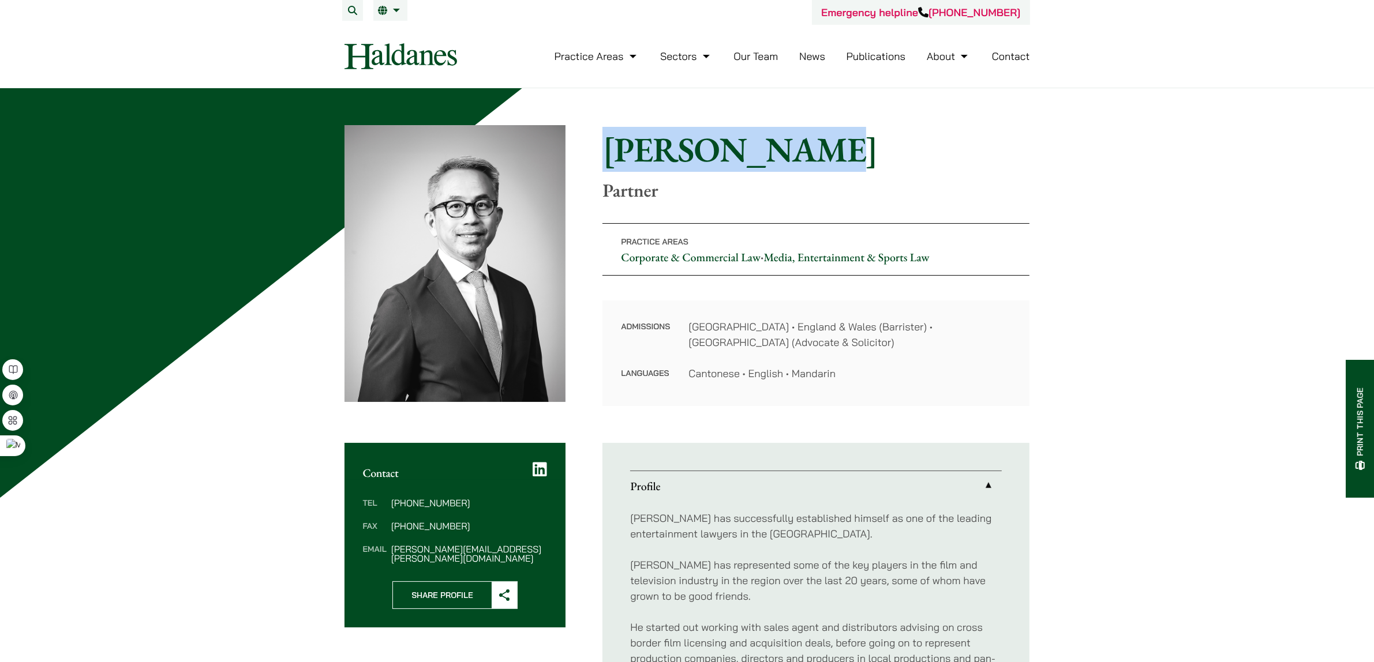
drag, startPoint x: 851, startPoint y: 156, endPoint x: 601, endPoint y: 138, distance: 251.0
click at [601, 138] on div "Home » Lawyers » Michael Leow Michael Leow Partner Practice Areas Corporate & C…" at bounding box center [686, 265] width 685 height 281
click at [609, 145] on h1 "Michael Leow" at bounding box center [815, 150] width 427 height 42
drag, startPoint x: 610, startPoint y: 145, endPoint x: 750, endPoint y: 151, distance: 139.7
click at [750, 151] on h1 "Michael Leow" at bounding box center [815, 150] width 427 height 42
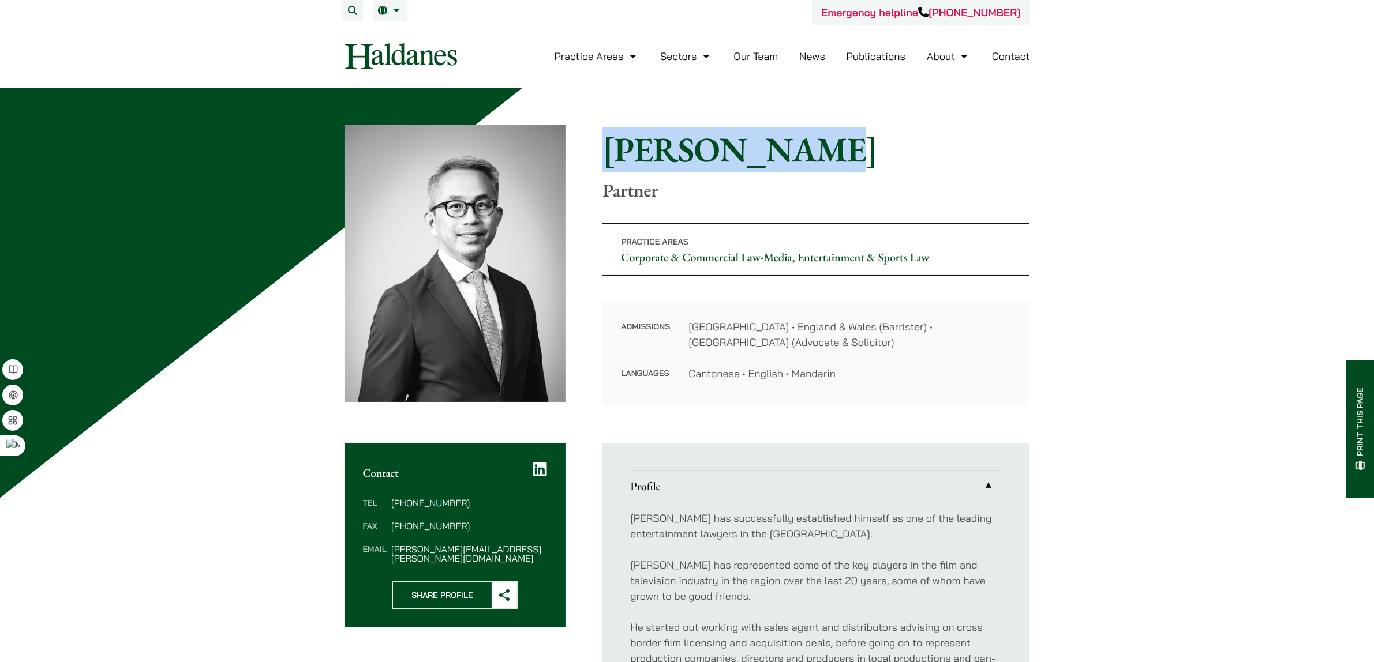
click at [774, 151] on h1 "Michael Leow" at bounding box center [815, 150] width 427 height 42
drag, startPoint x: 821, startPoint y: 164, endPoint x: 590, endPoint y: 154, distance: 231.0
click at [590, 154] on div "Home » Lawyers » Michael Leow Michael Leow Partner Practice Areas Corporate & C…" at bounding box center [686, 265] width 685 height 281
drag, startPoint x: 606, startPoint y: 162, endPoint x: 609, endPoint y: 150, distance: 11.9
click at [607, 162] on h1 "Michael Leow" at bounding box center [815, 150] width 427 height 42
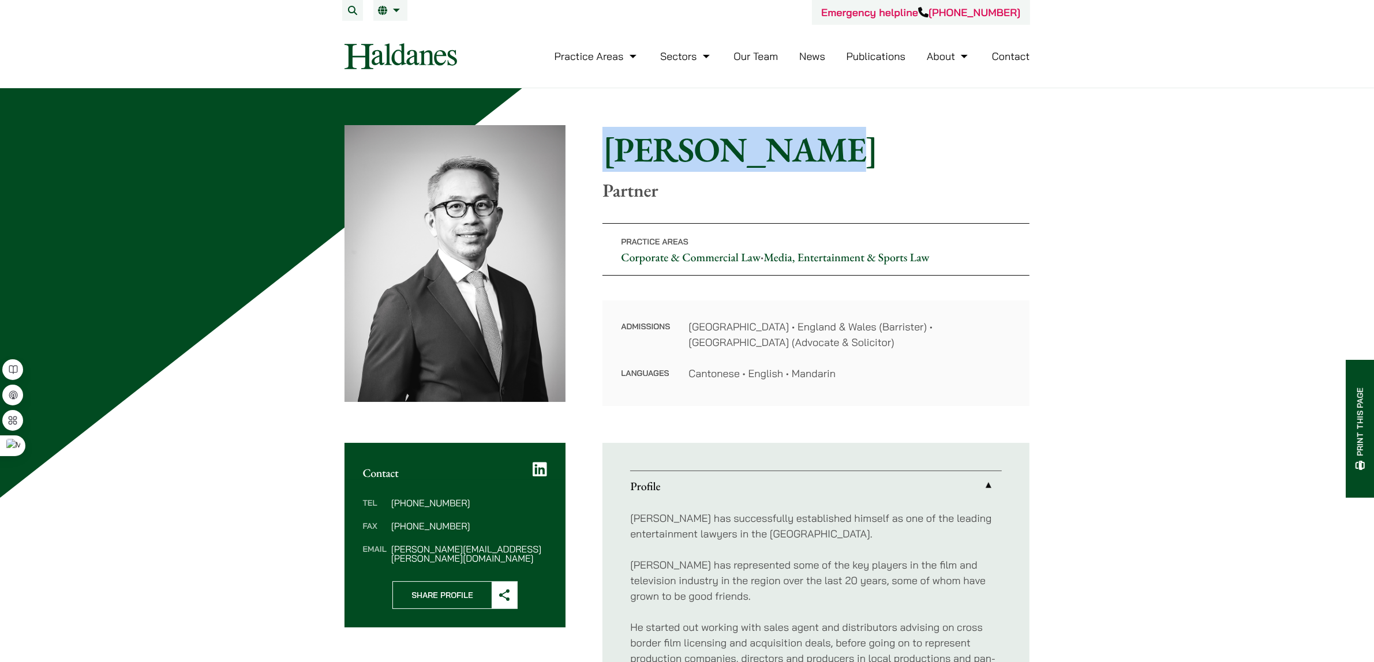
click at [850, 150] on h1 "Michael Leow" at bounding box center [815, 150] width 427 height 42
drag, startPoint x: 857, startPoint y: 153, endPoint x: 552, endPoint y: 140, distance: 304.9
click at [552, 140] on div "Home » Lawyers » Michael Leow Michael Leow Partner Practice Areas Corporate & C…" at bounding box center [686, 265] width 685 height 281
click at [590, 147] on div "Home » Lawyers » Michael Leow Michael Leow Partner Practice Areas Corporate & C…" at bounding box center [686, 265] width 685 height 281
drag, startPoint x: 599, startPoint y: 147, endPoint x: 802, endPoint y: 145, distance: 203.7
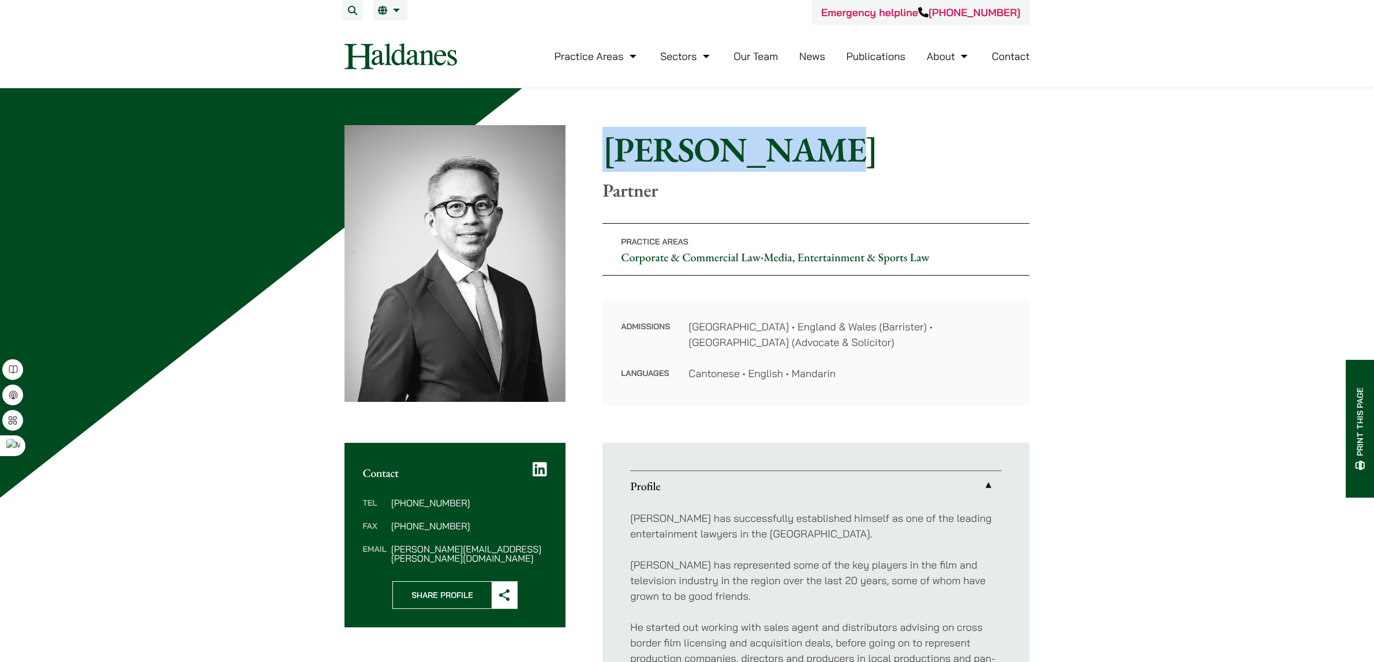
click at [802, 145] on div "Home » Lawyers » Michael Leow Michael Leow Partner Practice Areas Corporate & C…" at bounding box center [686, 265] width 685 height 281
click at [817, 150] on h1 "Michael Leow" at bounding box center [815, 150] width 427 height 42
drag, startPoint x: 817, startPoint y: 150, endPoint x: 613, endPoint y: 137, distance: 204.6
click at [613, 137] on h1 "Michael Leow" at bounding box center [815, 150] width 427 height 42
click at [737, 202] on div "Home » Lawyers » Michael Leow Michael Leow Partner Practice Areas Corporate & C…" at bounding box center [686, 265] width 685 height 281
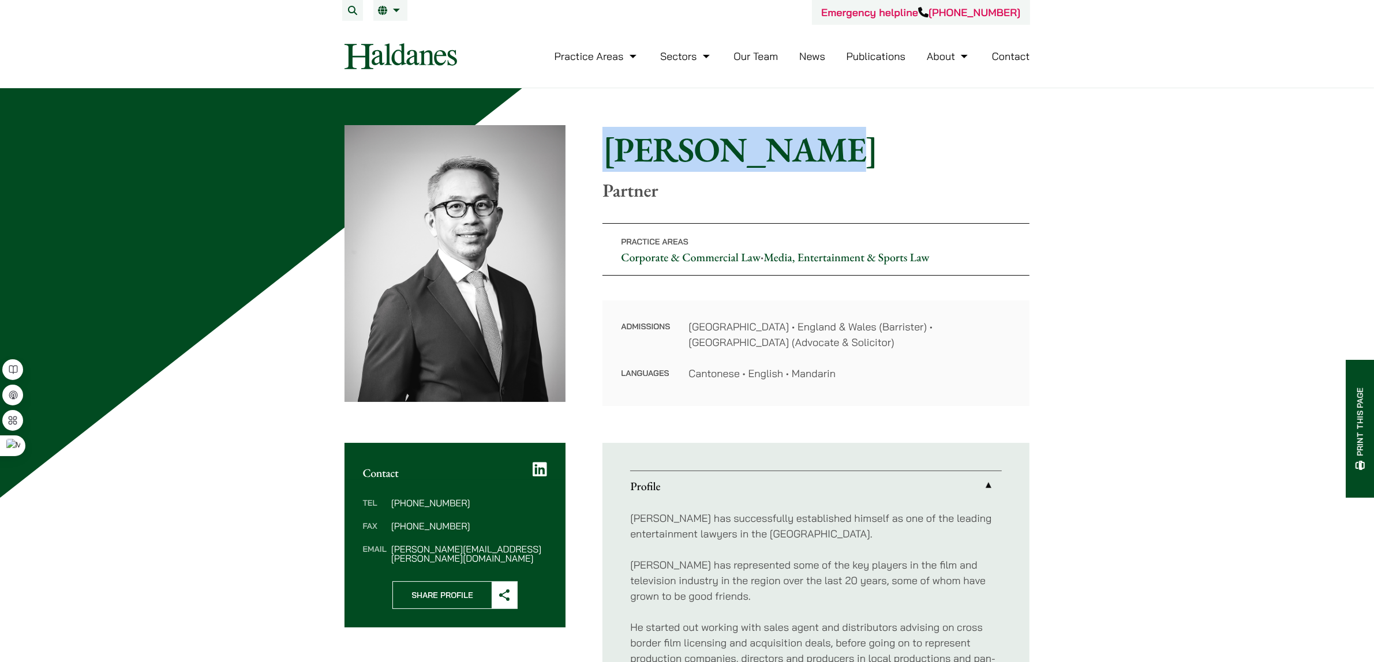
drag, startPoint x: 692, startPoint y: 140, endPoint x: 786, endPoint y: 153, distance: 94.3
click at [786, 153] on h1 "Michael Leow" at bounding box center [815, 150] width 427 height 42
copy h1 "Michael Leow"
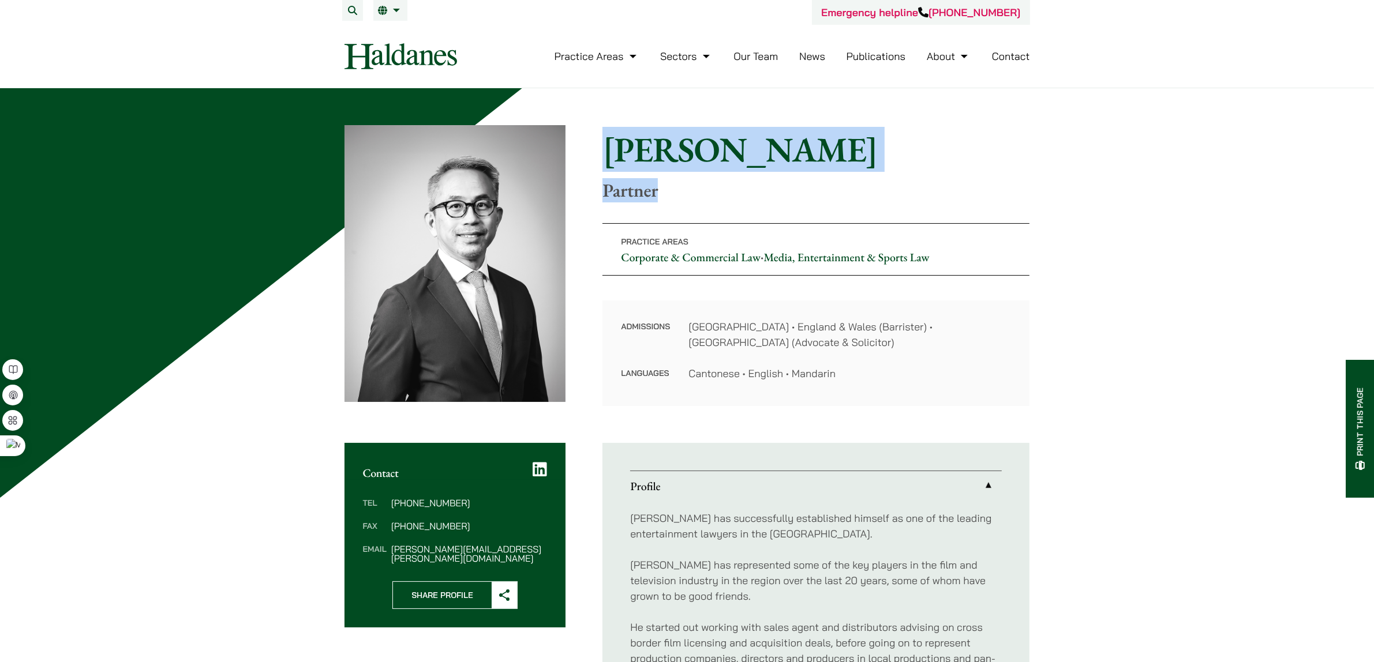
drag, startPoint x: 607, startPoint y: 140, endPoint x: 799, endPoint y: 173, distance: 194.4
click at [799, 173] on div "Home » Lawyers » Michael Leow Michael Leow Partner" at bounding box center [815, 165] width 427 height 73
copy div "Michael Leow Partner"
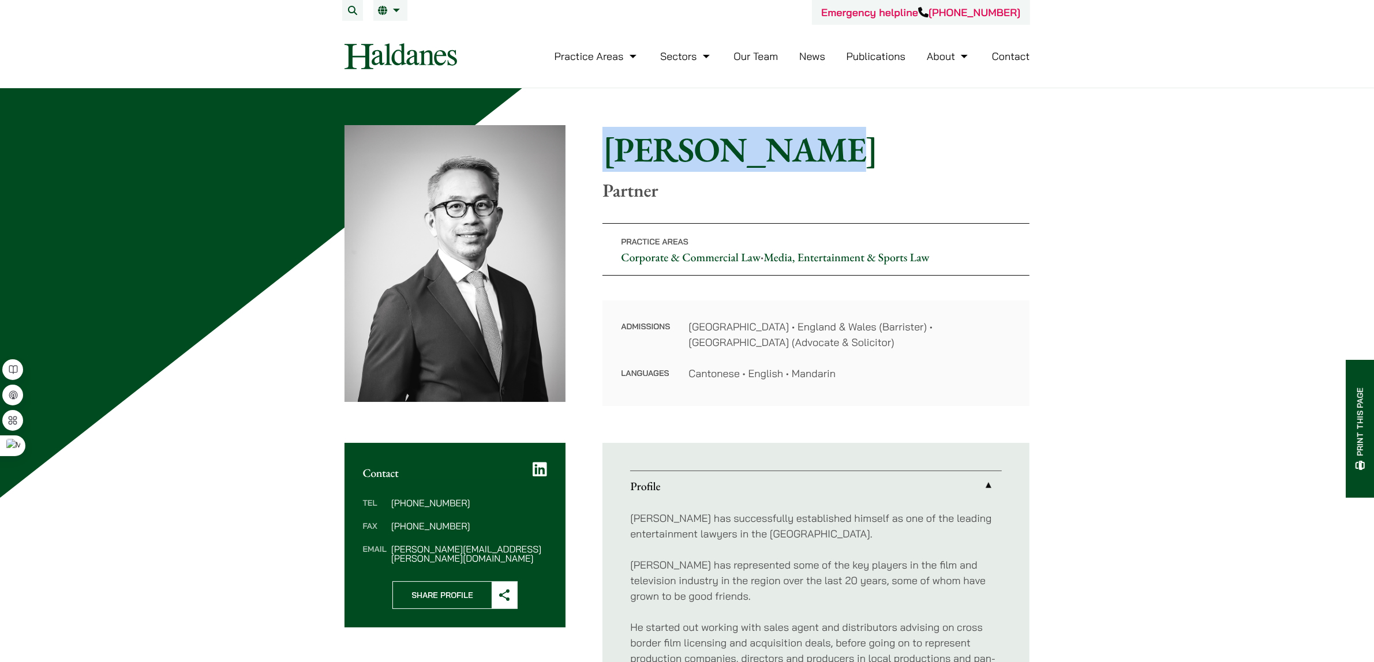
drag, startPoint x: 601, startPoint y: 151, endPoint x: 779, endPoint y: 143, distance: 177.9
click at [779, 143] on div "Home » Lawyers » Michael Leow Michael Leow Partner Practice Areas Corporate & C…" at bounding box center [686, 265] width 685 height 281
copy h1 "Michael Leow"
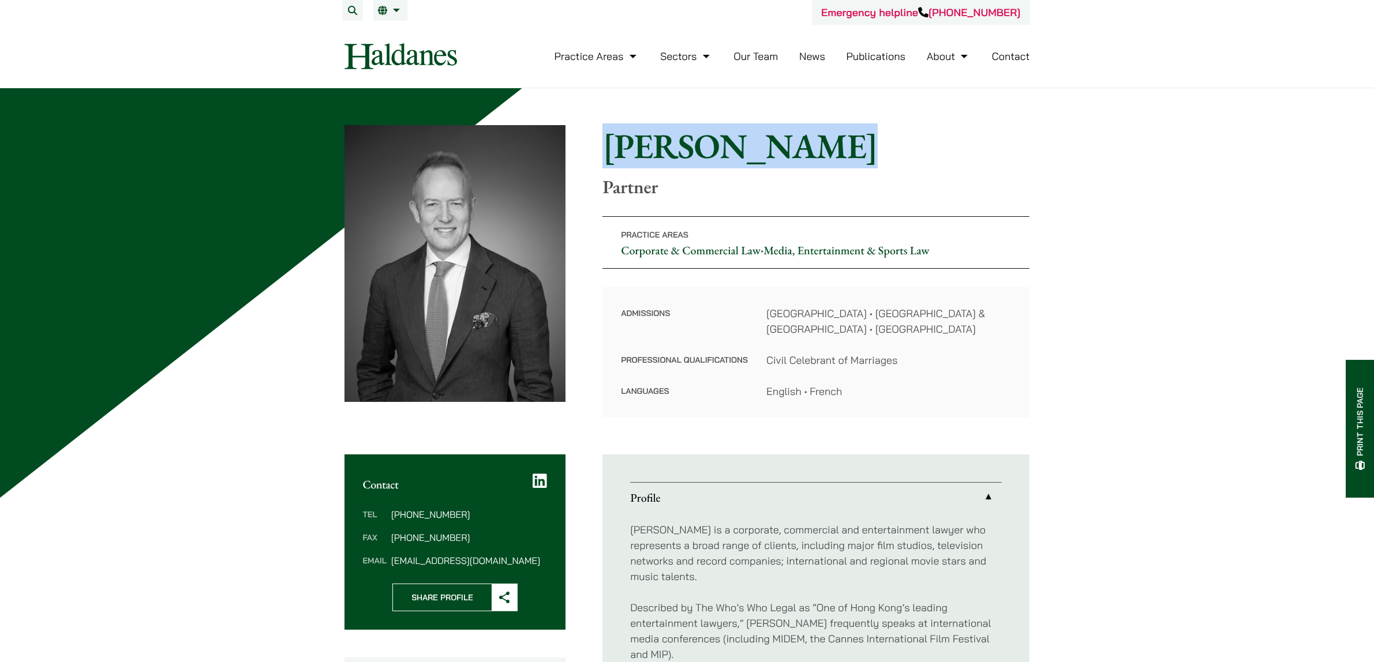
click at [802, 142] on div "Home » Lawyers » [PERSON_NAME] [PERSON_NAME] Partner Practice Areas Corporate &…" at bounding box center [686, 271] width 685 height 292
